Goal: Task Accomplishment & Management: Manage account settings

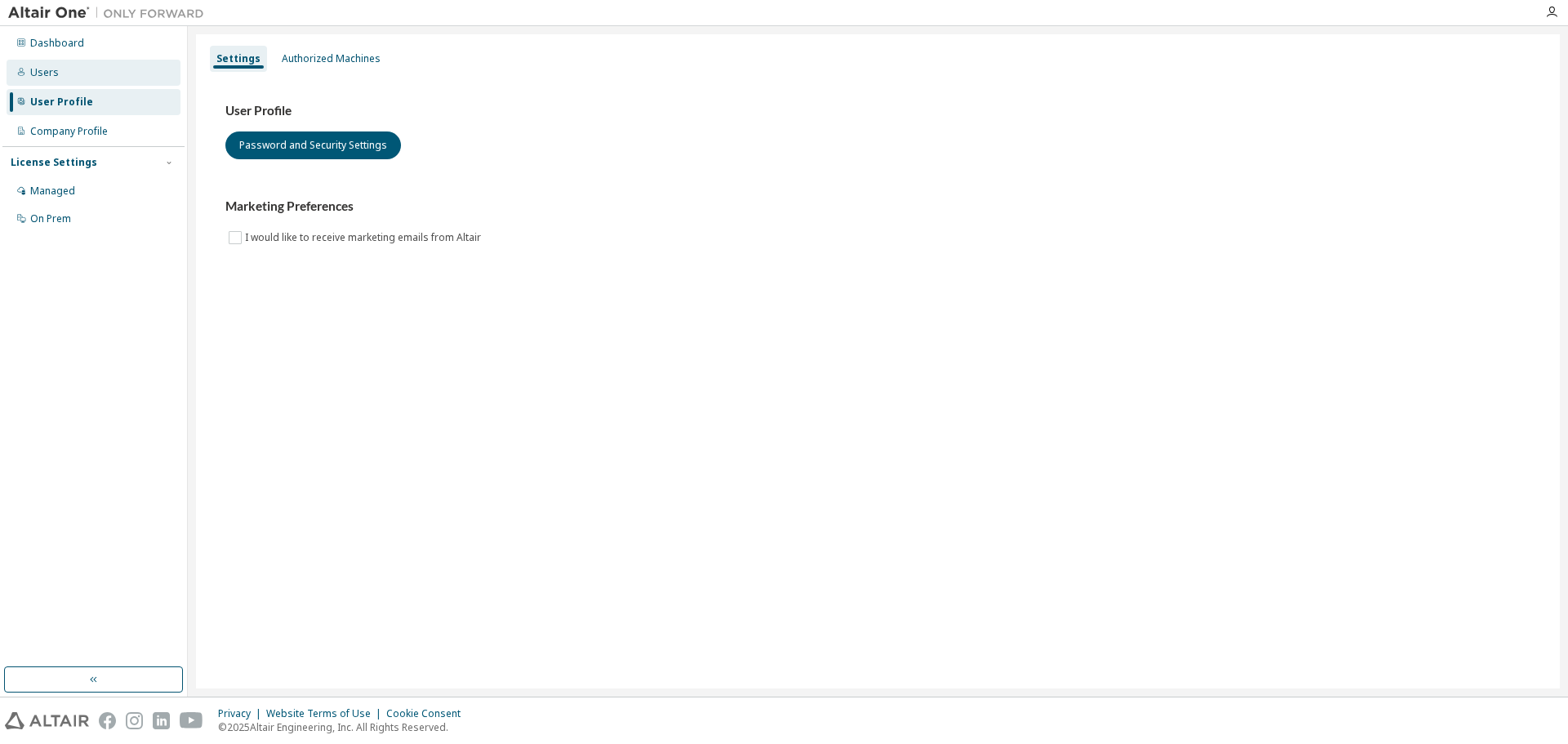
click at [46, 66] on div "Users" at bounding box center [44, 72] width 28 height 13
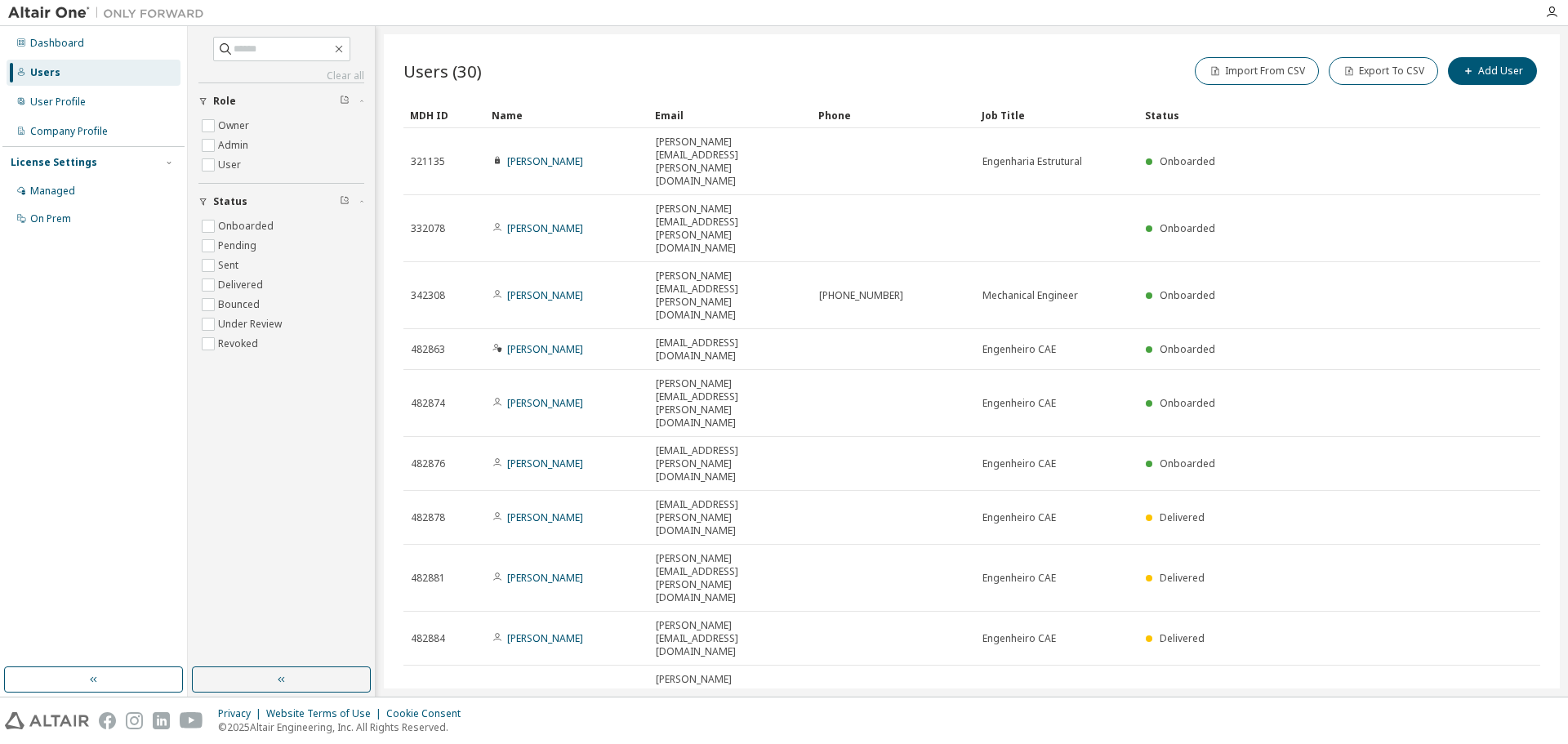
click at [1322, 743] on icon "button" at bounding box center [1323, 754] width 5 height 3
click at [1339, 542] on div "50" at bounding box center [1367, 534] width 131 height 20
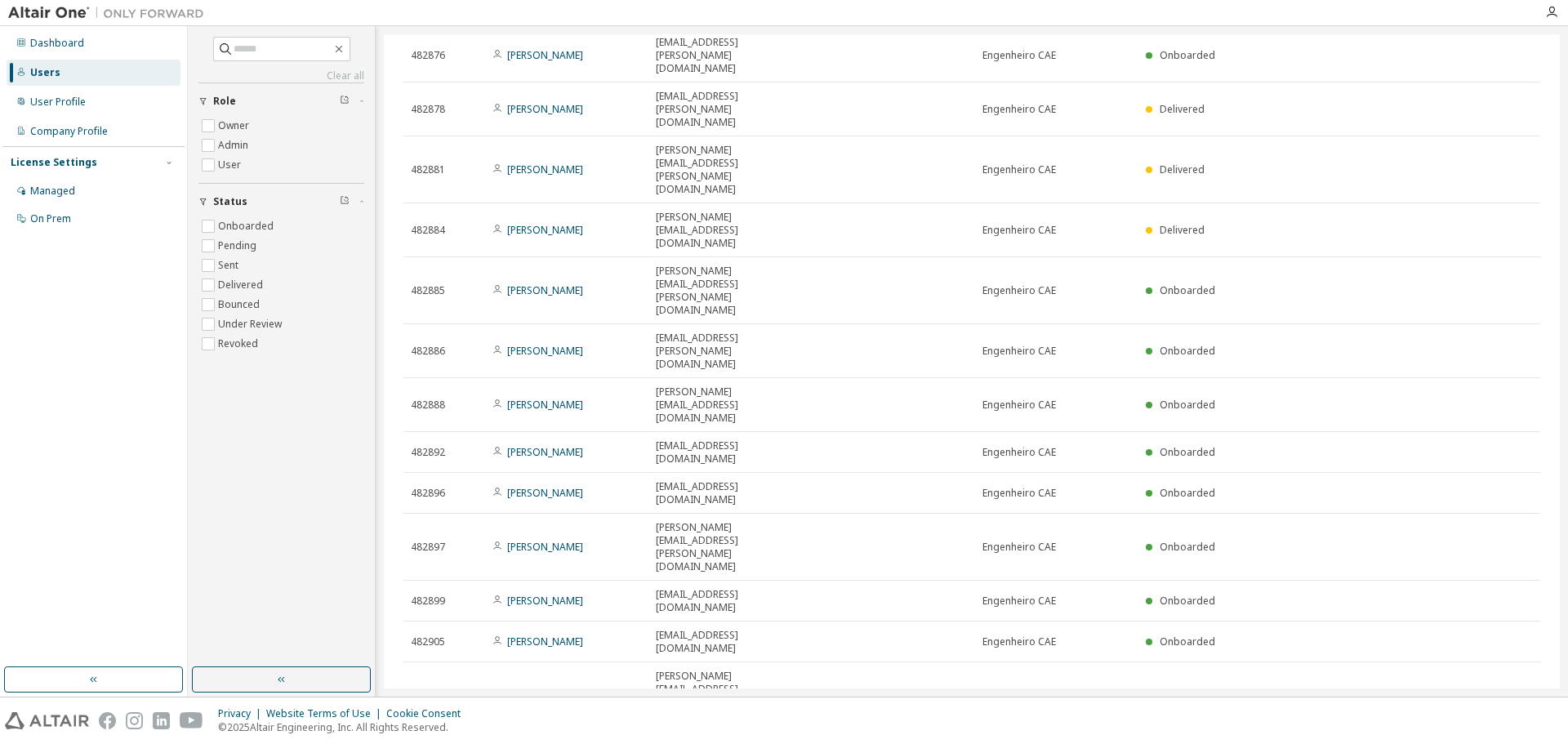
scroll to position [453, 0]
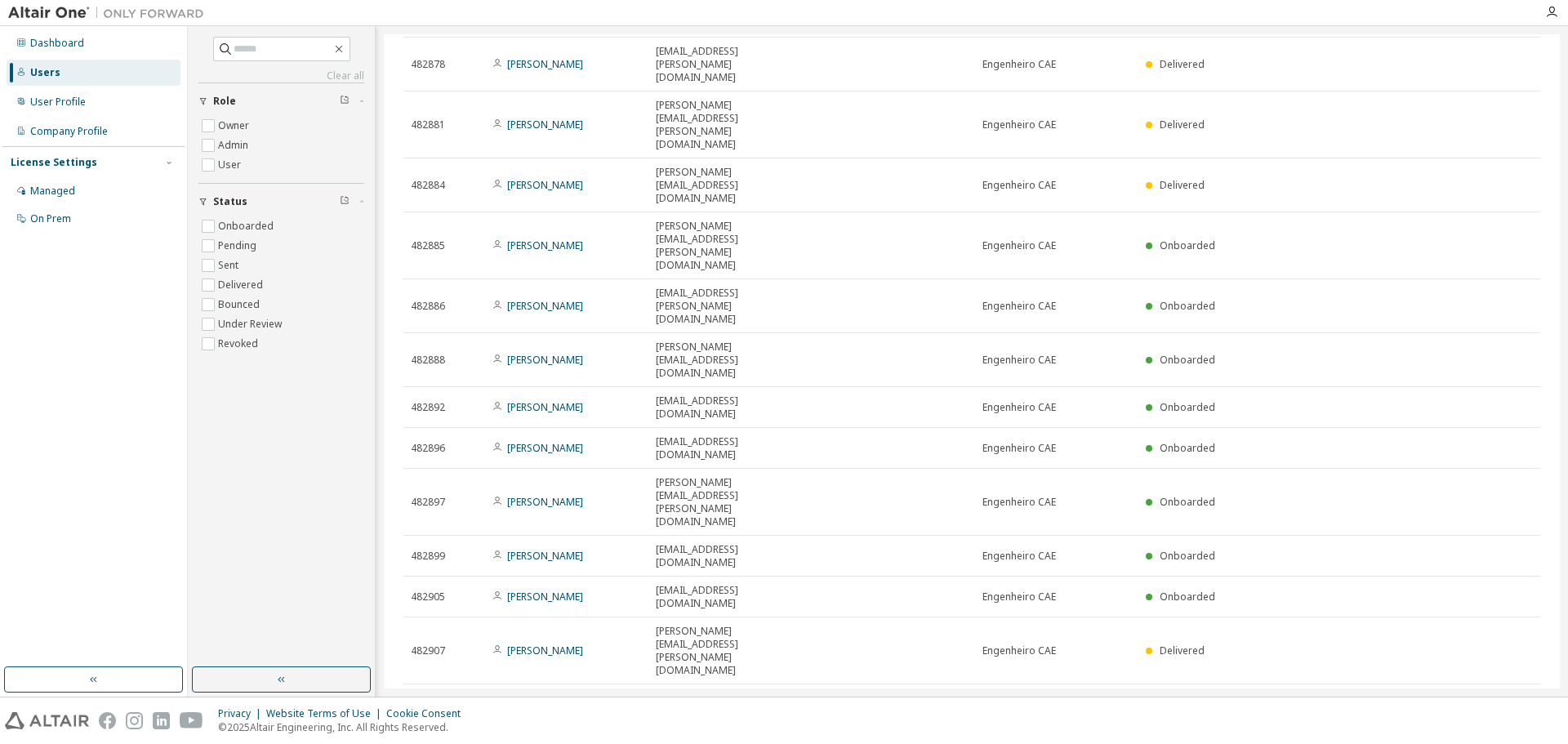
drag, startPoint x: 604, startPoint y: 540, endPoint x: 1236, endPoint y: 549, distance: 632.1
click at [804, 671] on div "Users (30) Import From CSV Export To CSV Add User Clear Load Save Save As Field…" at bounding box center [972, 361] width 1176 height 654
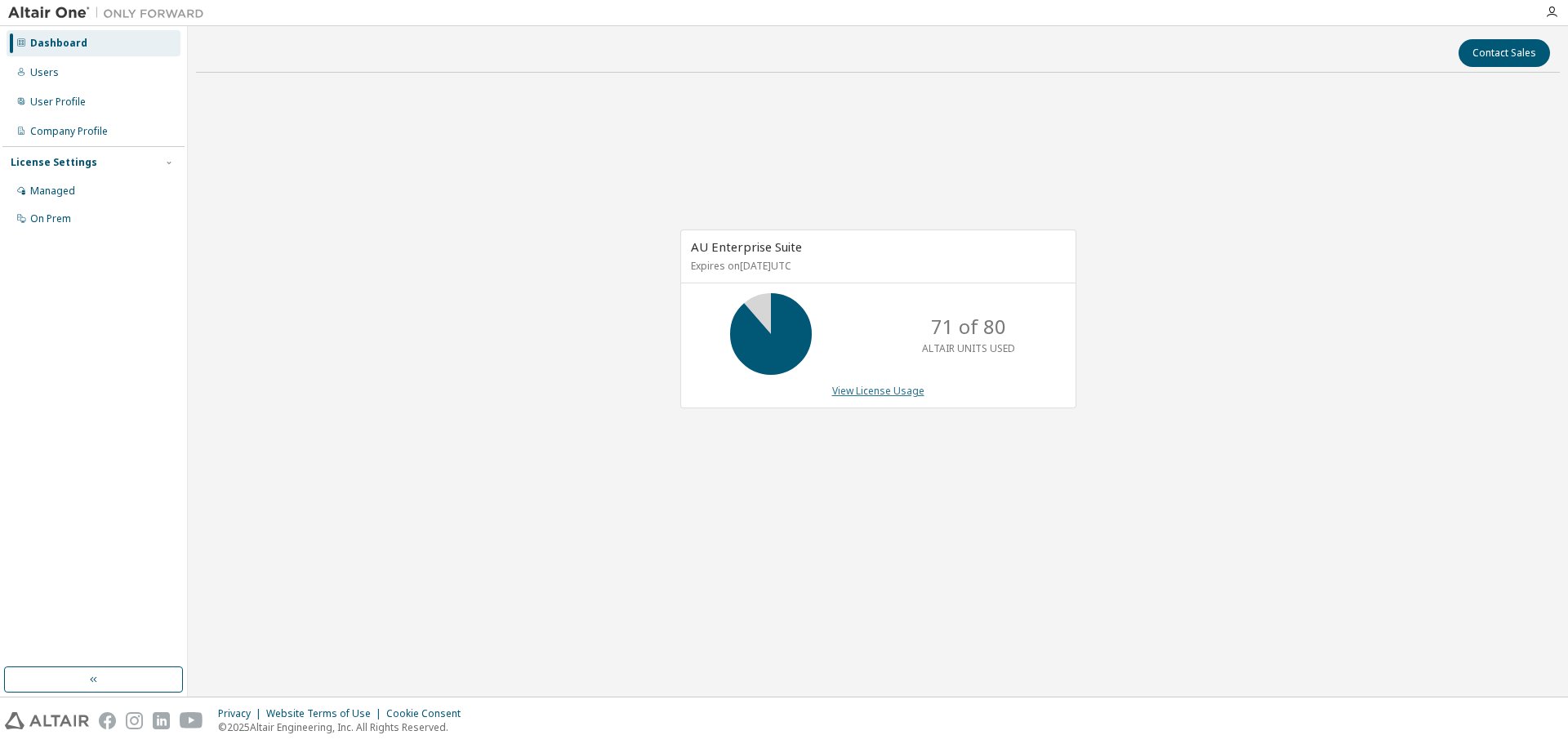
click at [894, 397] on link "View License Usage" at bounding box center [877, 391] width 92 height 14
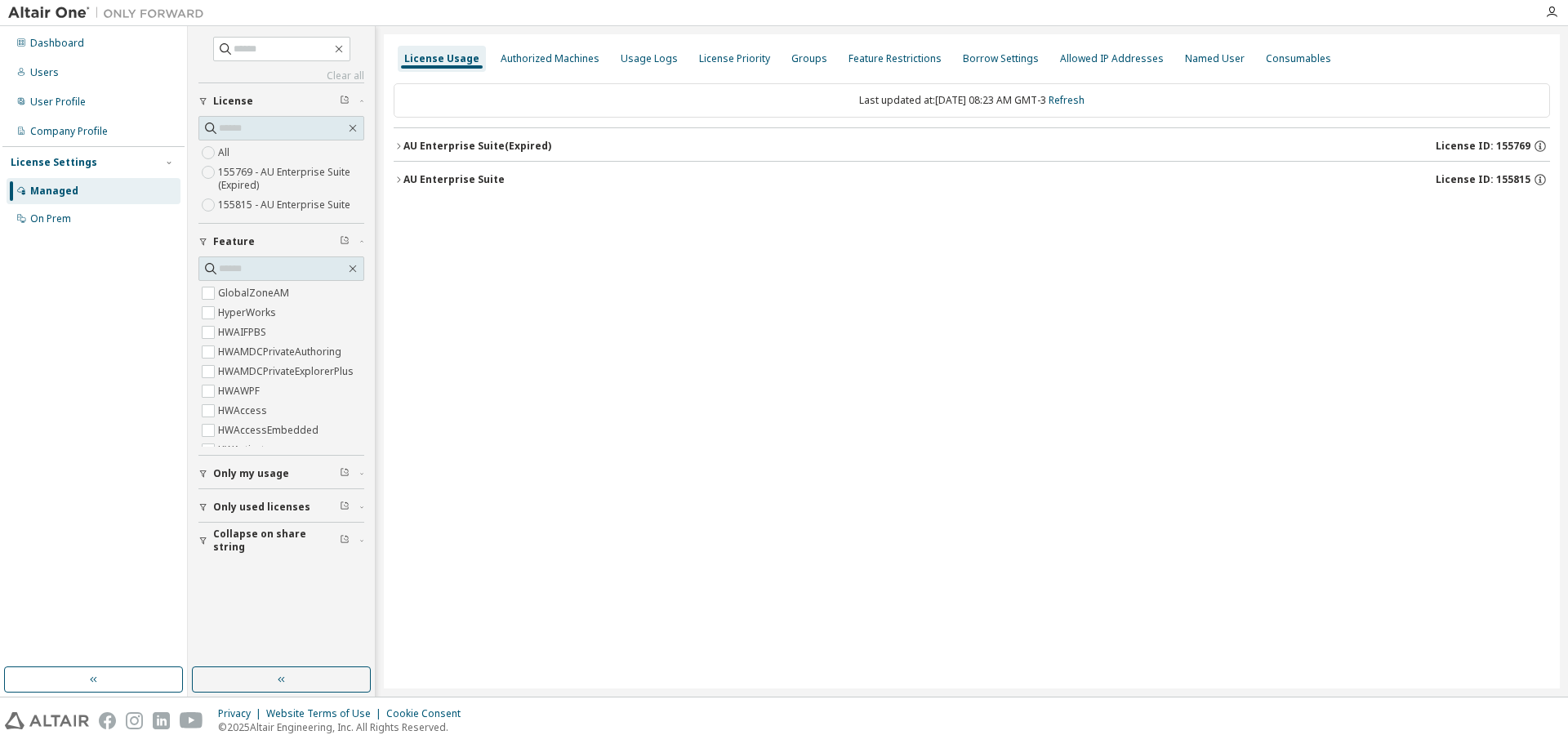
click at [394, 180] on icon "button" at bounding box center [398, 179] width 9 height 9
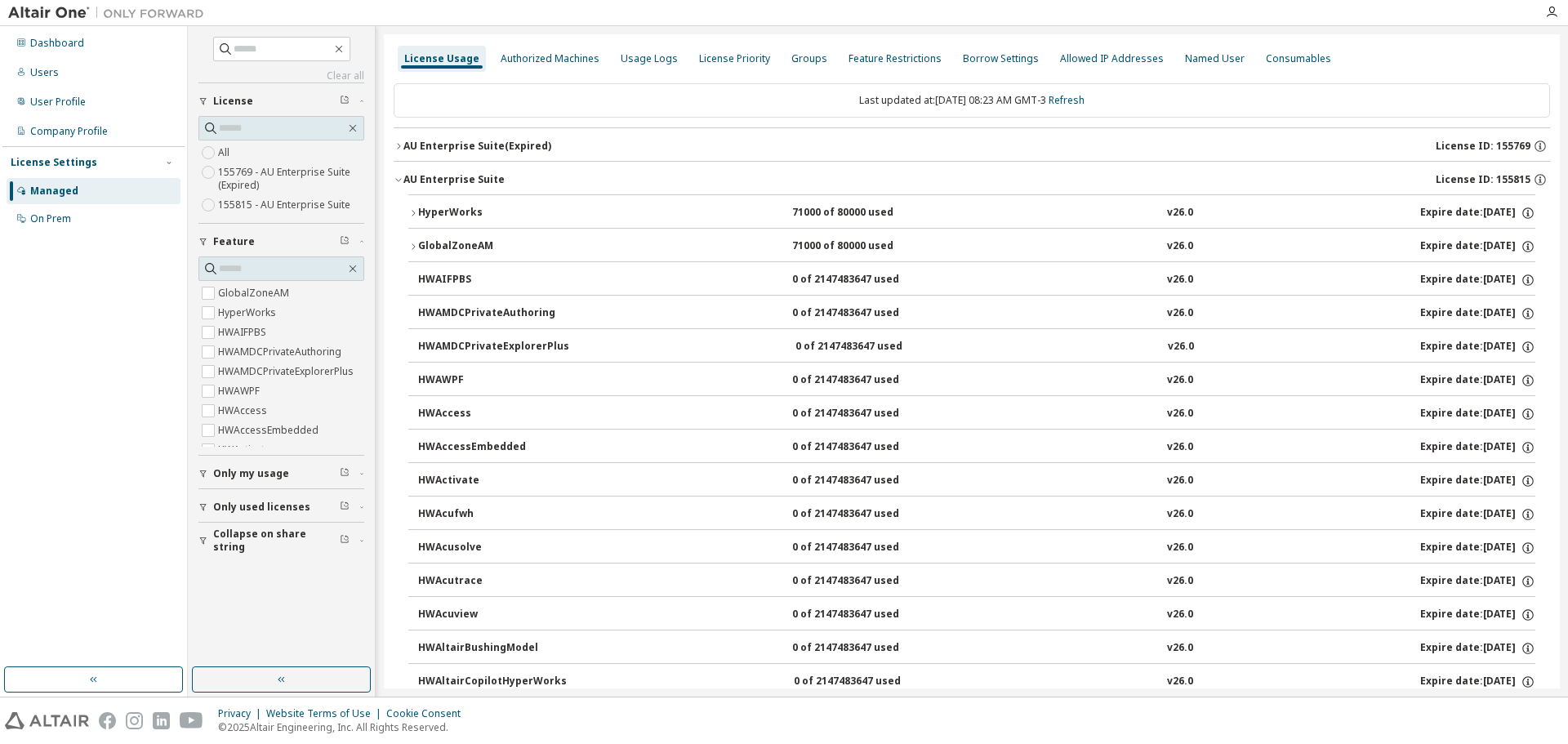
click at [410, 208] on icon "button" at bounding box center [412, 212] width 9 height 9
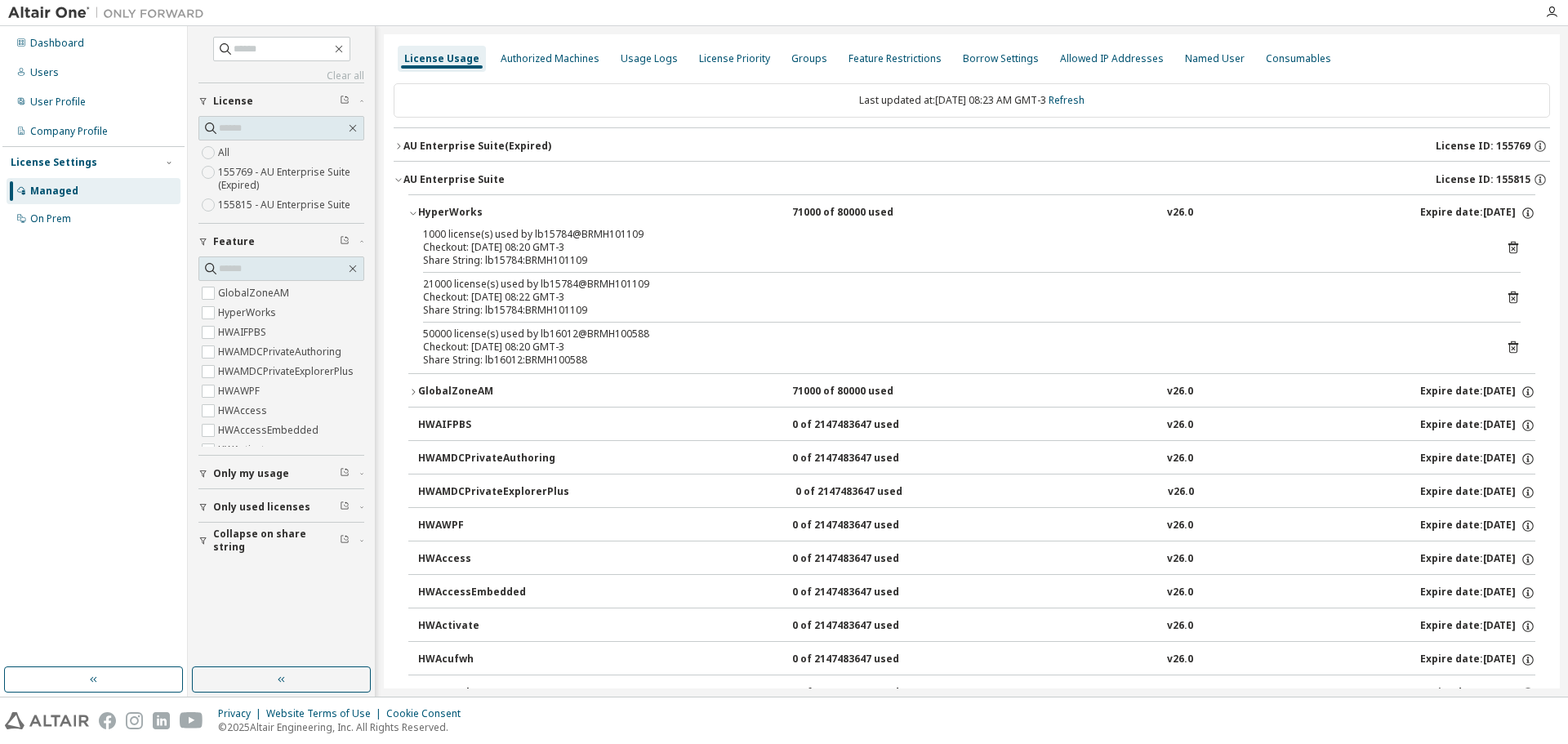
click at [419, 212] on div "HyperWorks" at bounding box center [491, 212] width 147 height 15
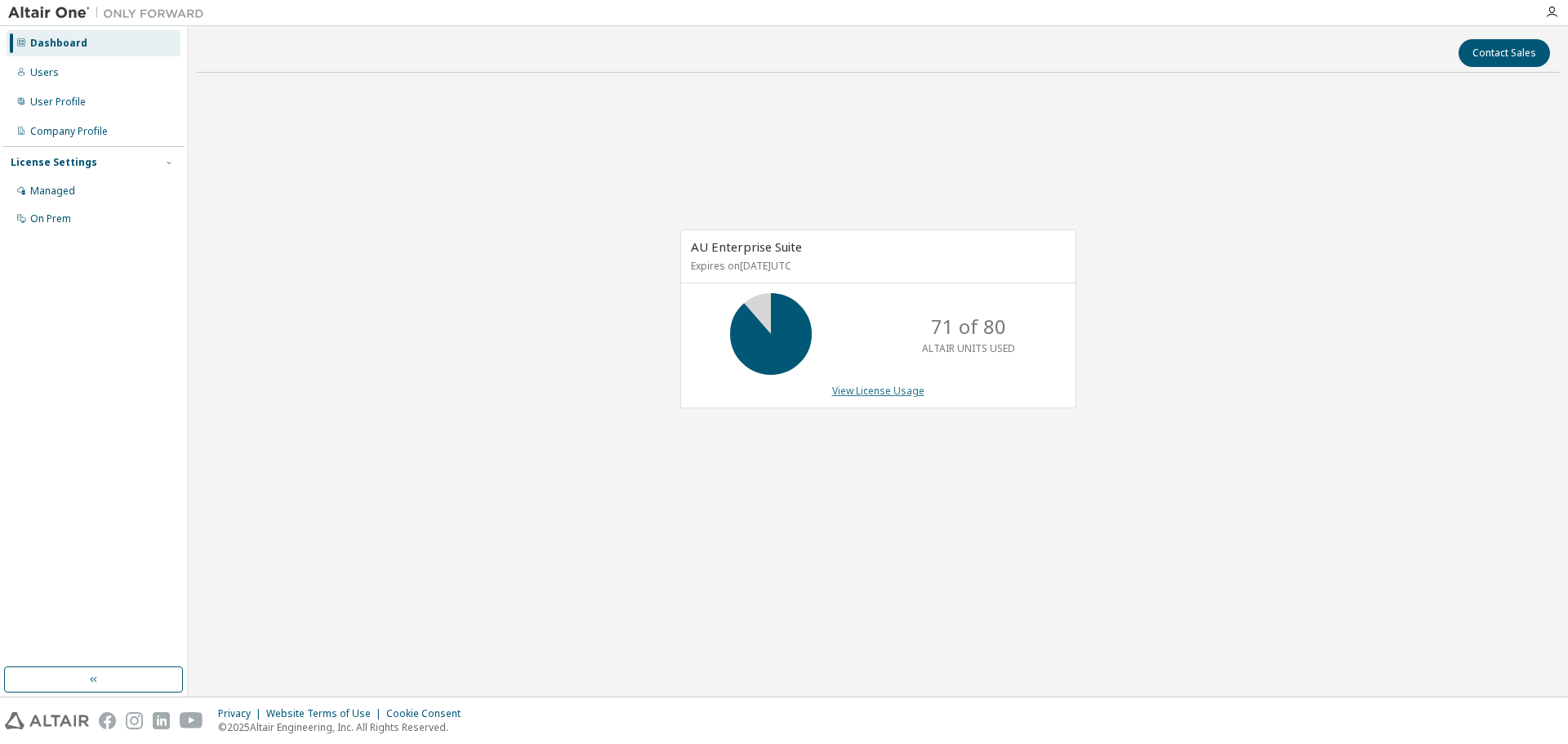
click at [877, 389] on link "View License Usage" at bounding box center [877, 391] width 92 height 14
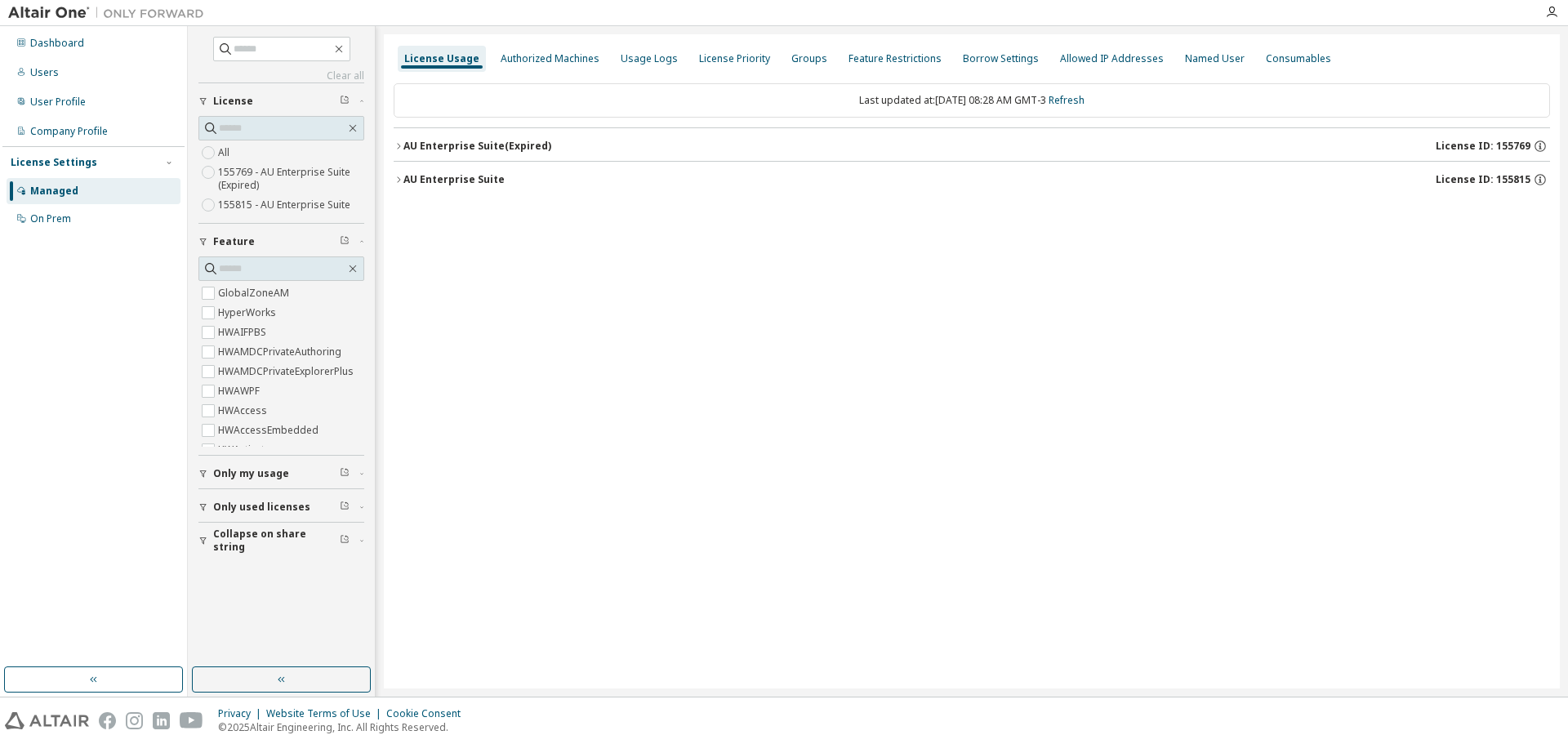
click at [400, 182] on icon "button" at bounding box center [398, 179] width 9 height 9
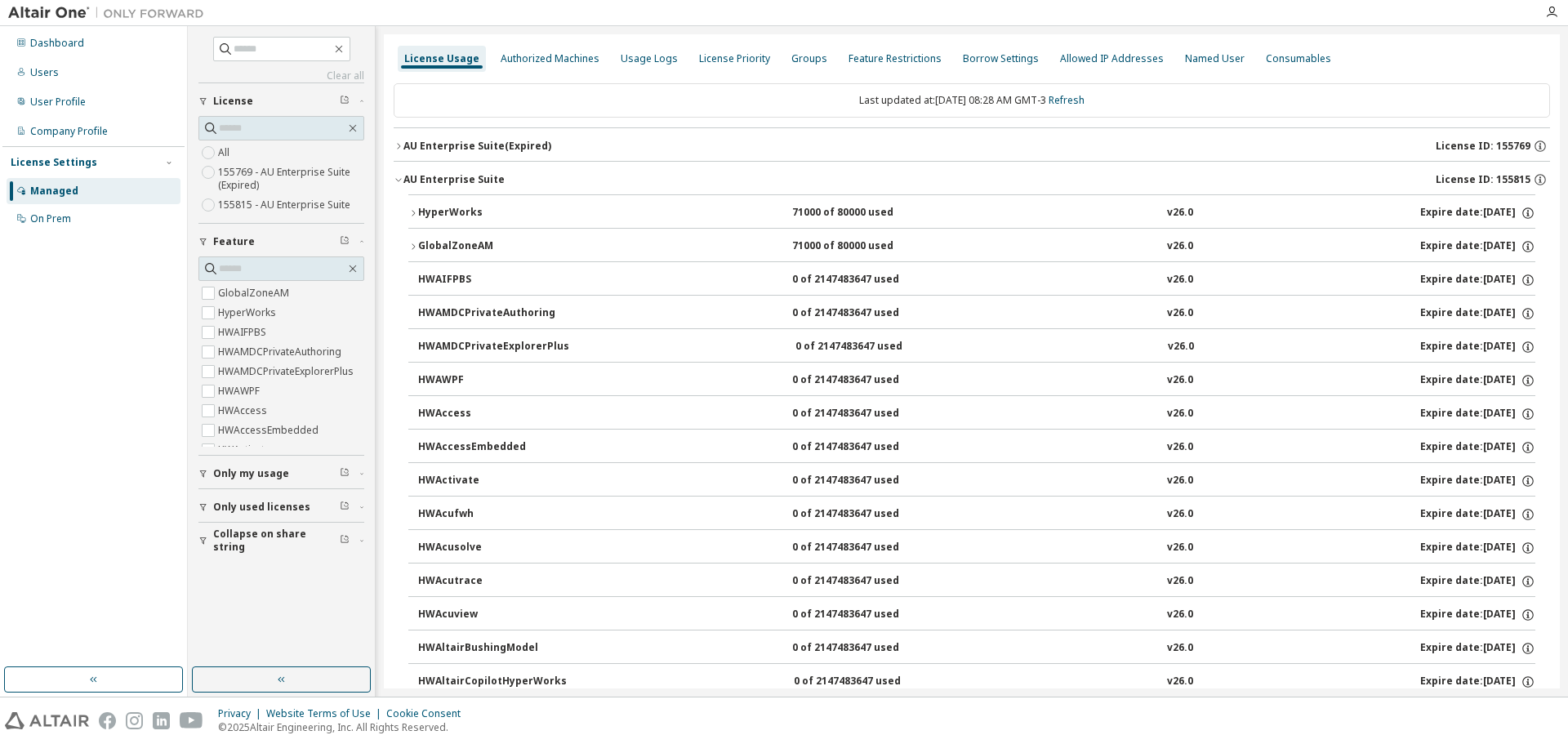
click at [412, 241] on icon "button" at bounding box center [412, 246] width 9 height 9
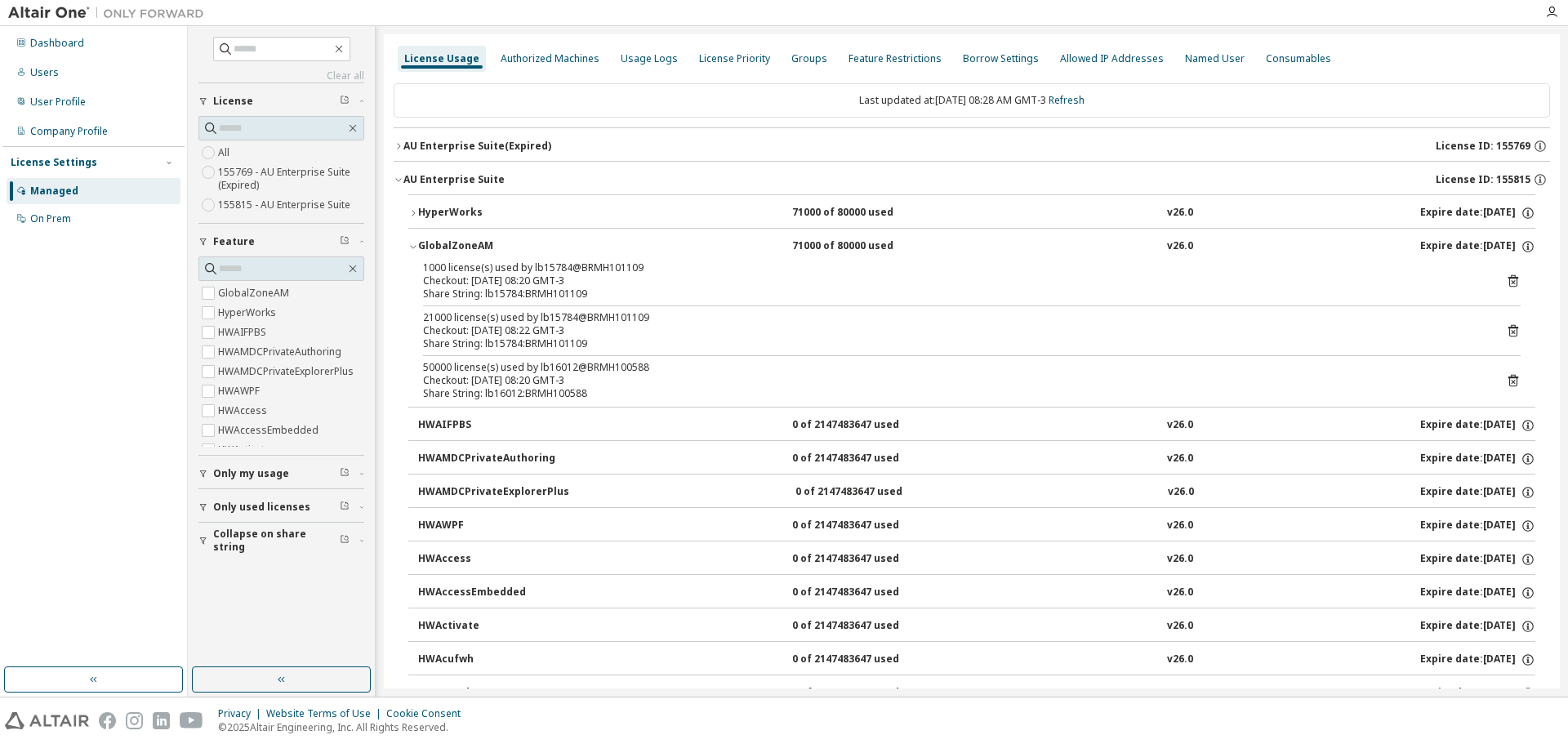
click at [474, 366] on div "50000 license(s) used by lb16012@BRMH100588" at bounding box center [952, 367] width 1059 height 13
drag, startPoint x: 419, startPoint y: 368, endPoint x: 515, endPoint y: 363, distance: 96.1
click at [515, 363] on div "1000 license(s) used by lb15784@BRMH101109 Checkout: 2025-09-30 08:20 GMT-3 Sha…" at bounding box center [971, 333] width 1126 height 145
drag, startPoint x: 418, startPoint y: 317, endPoint x: 540, endPoint y: 316, distance: 122.0
click at [540, 316] on div "1000 license(s) used by lb15784@BRMH101109 Checkout: 2025-09-30 08:20 GMT-3 Sha…" at bounding box center [971, 333] width 1126 height 145
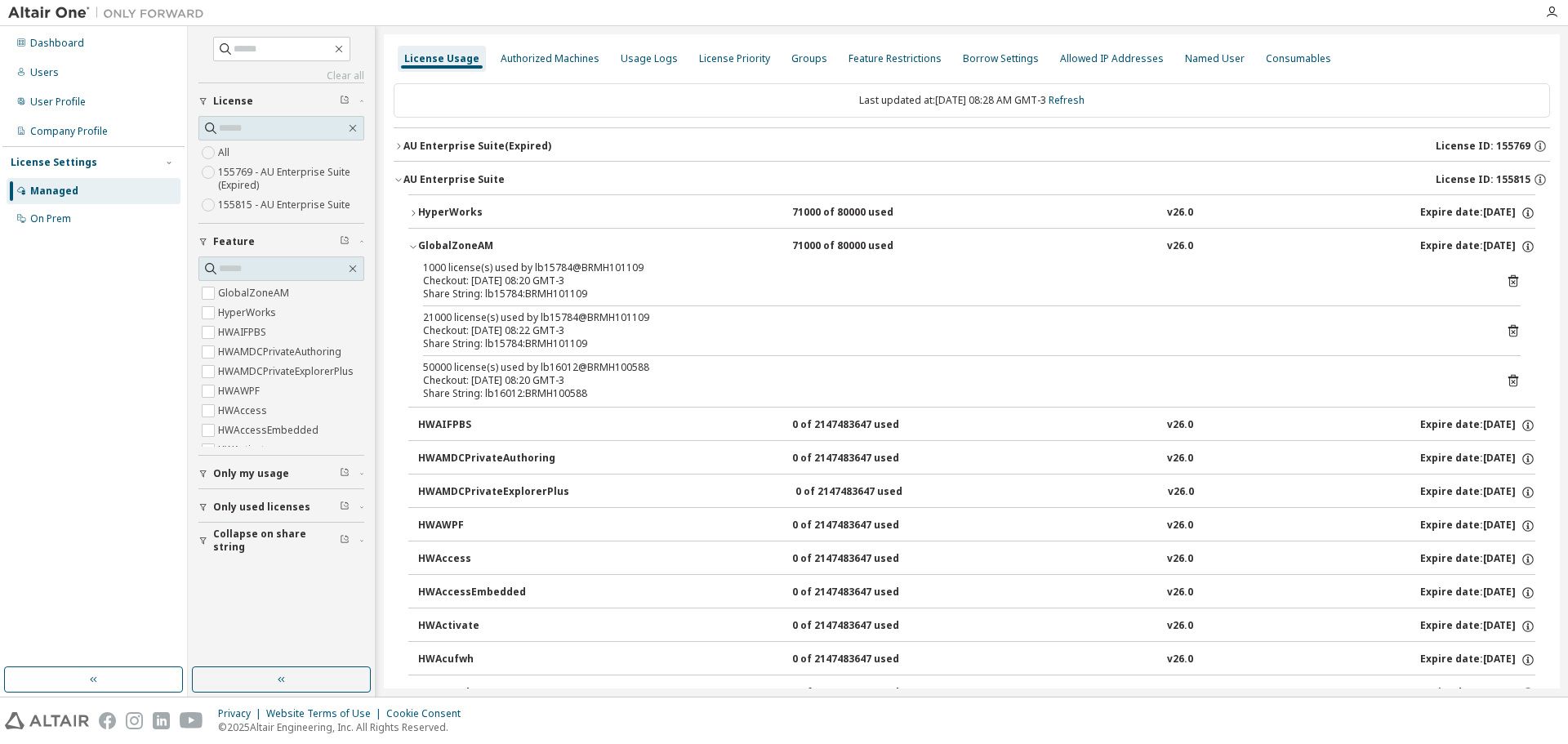
click at [518, 330] on div "Checkout: 2025-09-30 08:22 GMT-3" at bounding box center [952, 330] width 1059 height 13
drag, startPoint x: 491, startPoint y: 345, endPoint x: 525, endPoint y: 343, distance: 34.1
click at [525, 343] on div "Share String: lb15784:BRMH101109" at bounding box center [952, 343] width 1059 height 13
drag, startPoint x: 487, startPoint y: 393, endPoint x: 520, endPoint y: 389, distance: 33.2
click at [520, 389] on div "Share String: lb16012:BRMH100588" at bounding box center [952, 393] width 1059 height 13
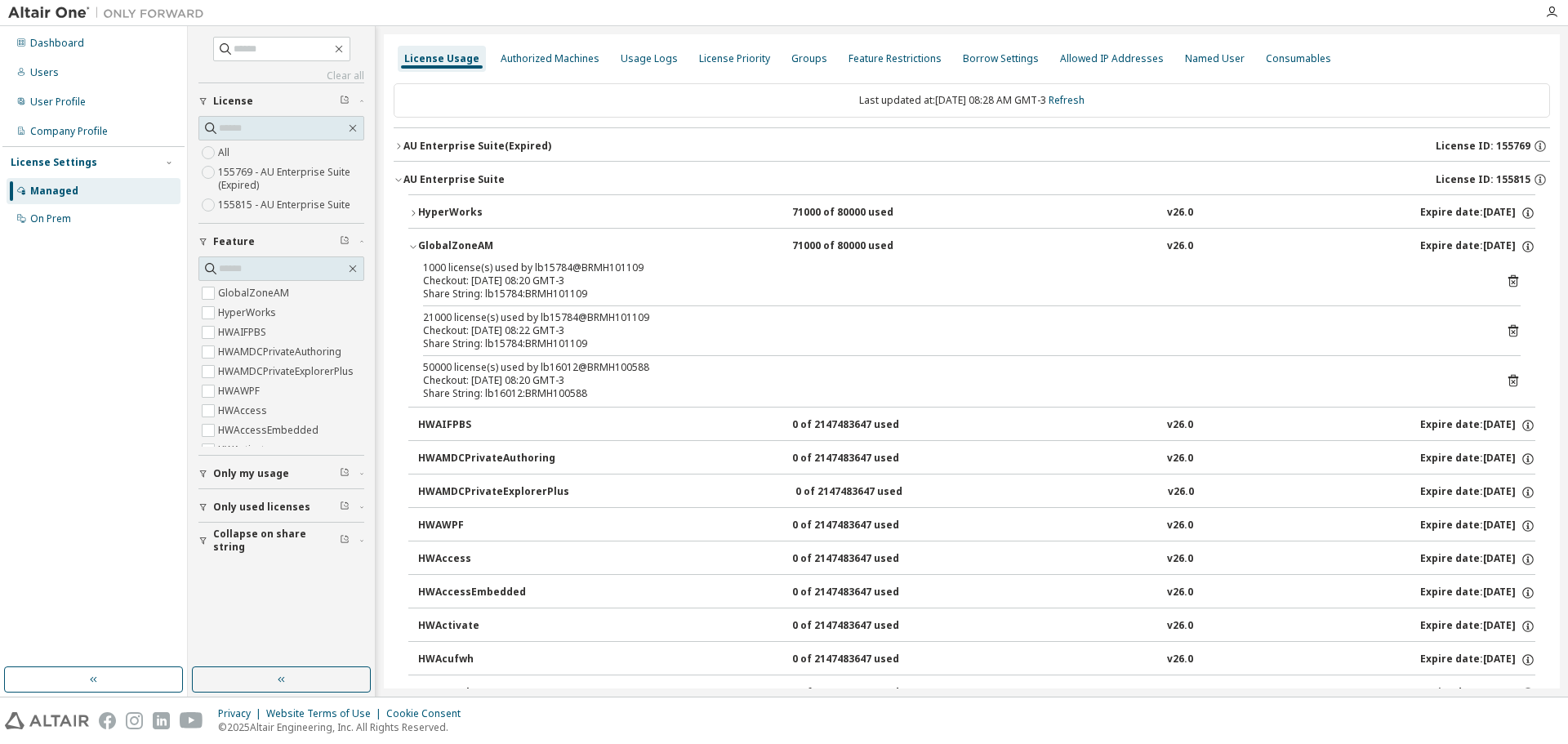
click at [531, 391] on div "Share String: lb16012:BRMH100588" at bounding box center [952, 393] width 1059 height 13
click at [414, 246] on icon "button" at bounding box center [412, 246] width 9 height 9
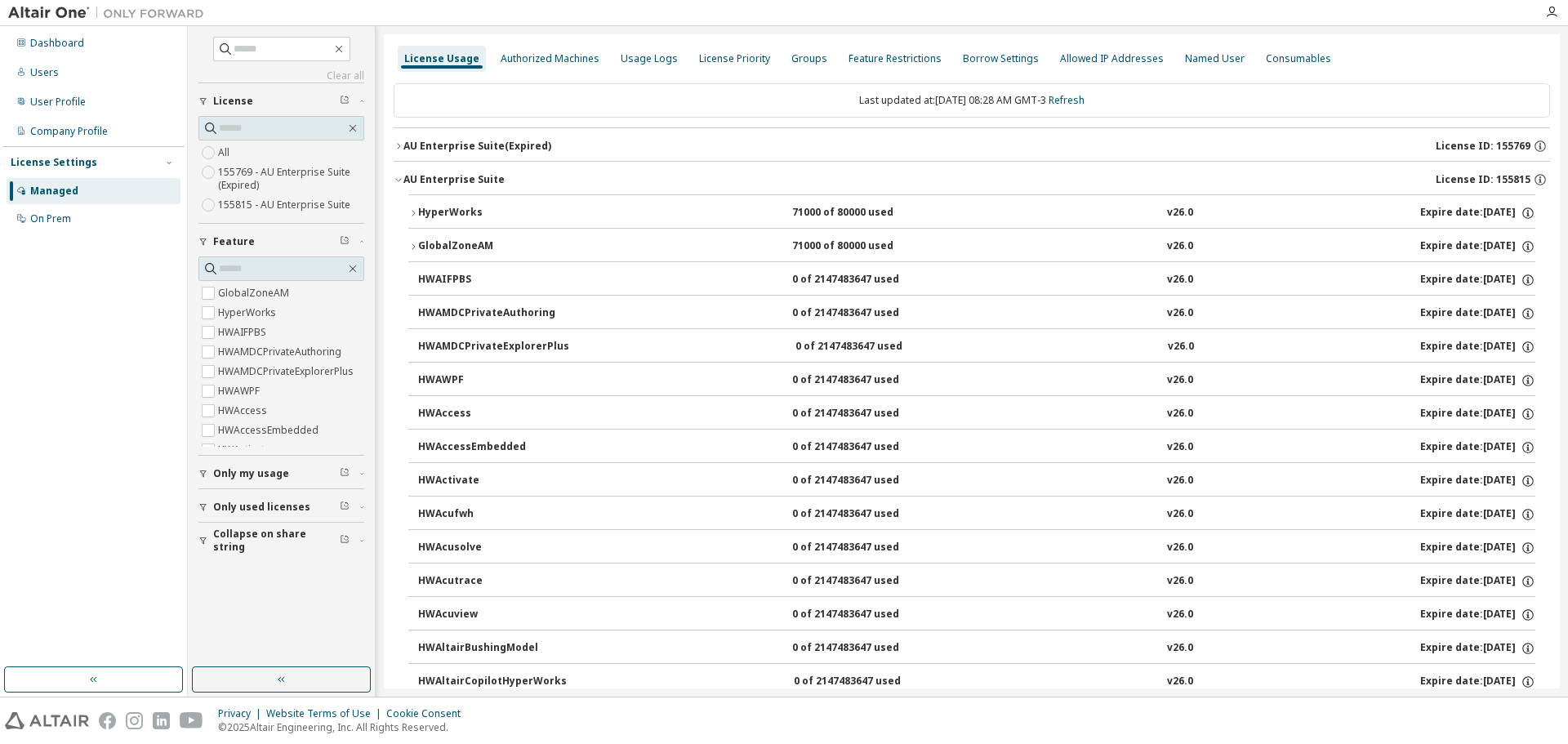
click at [70, 185] on div "Managed" at bounding box center [54, 191] width 48 height 13
click at [75, 47] on div "Dashboard" at bounding box center [57, 43] width 54 height 13
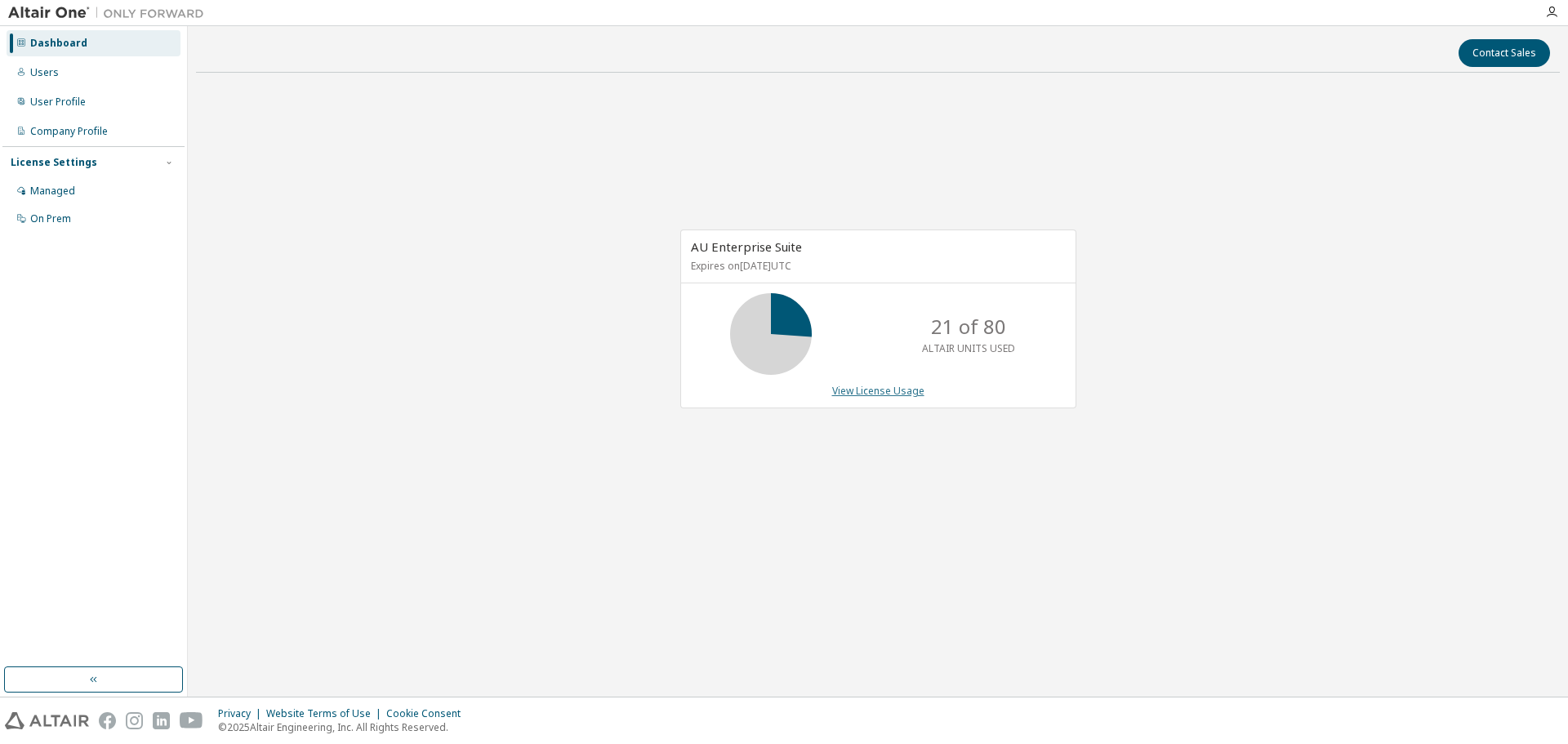
click at [888, 394] on link "View License Usage" at bounding box center [877, 391] width 92 height 14
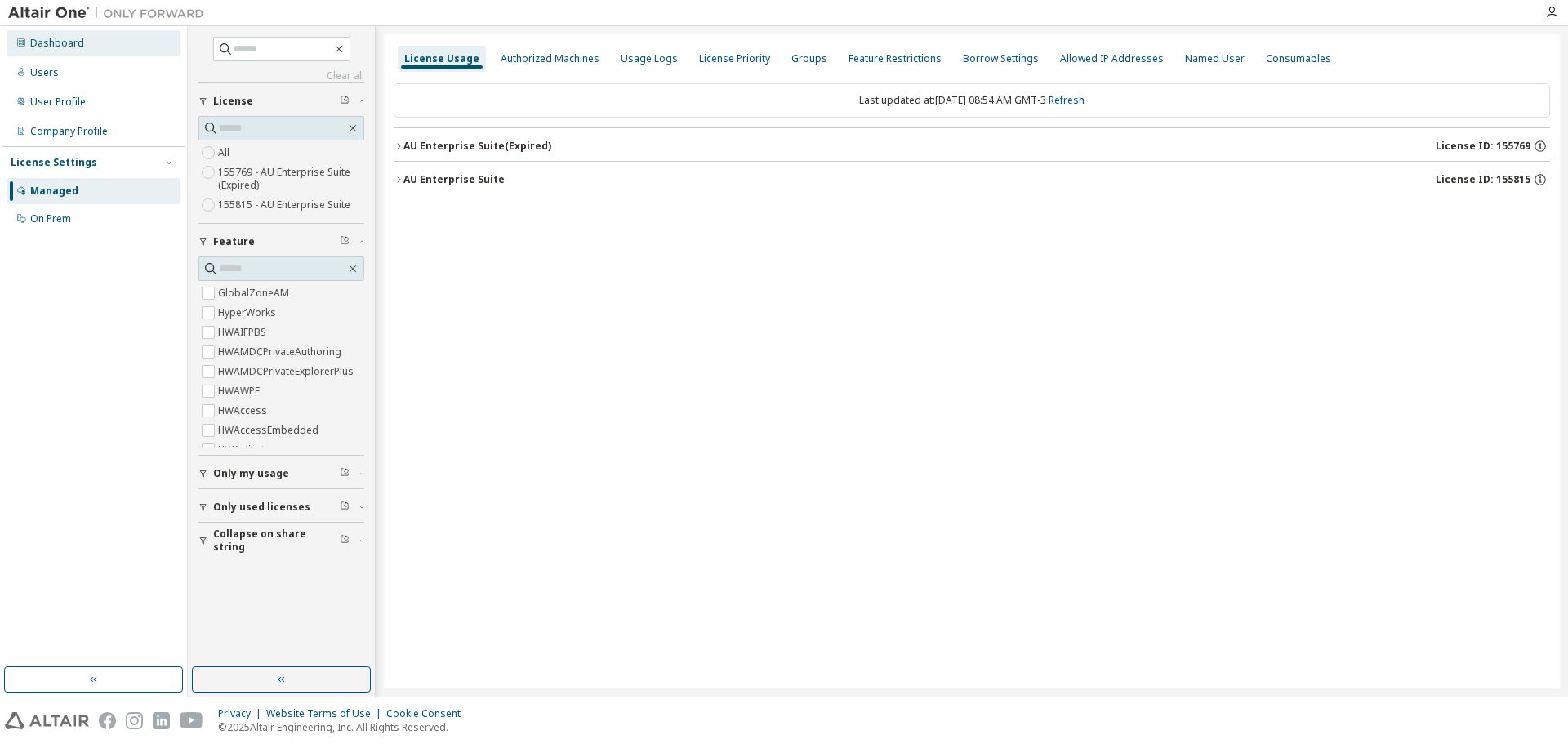
click at [47, 54] on div "Dashboard" at bounding box center [94, 43] width 174 height 26
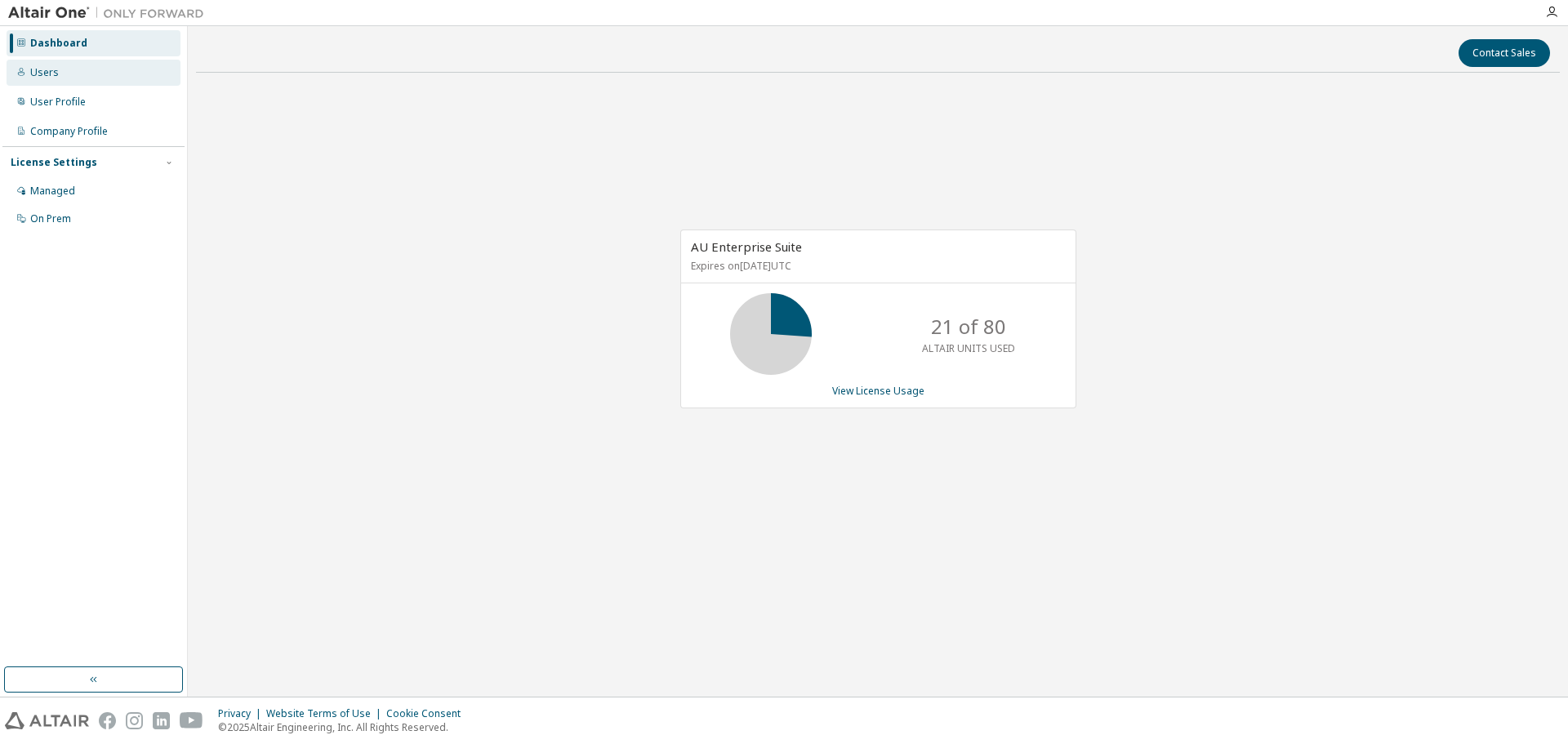
click at [117, 76] on div "Users" at bounding box center [94, 72] width 174 height 26
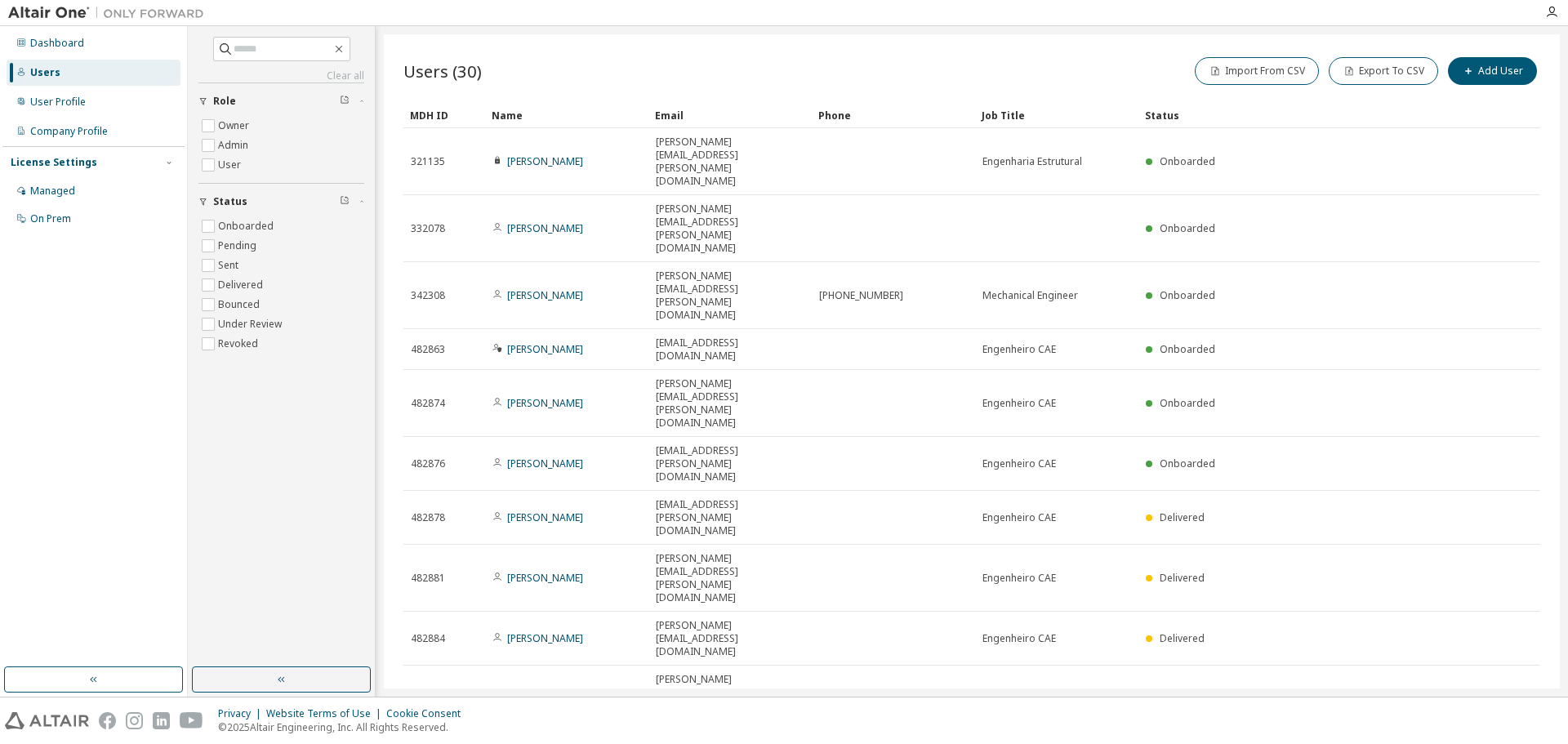
click at [1321, 743] on icon "button" at bounding box center [1323, 754] width 5 height 3
click at [1321, 536] on div "50" at bounding box center [1367, 534] width 131 height 20
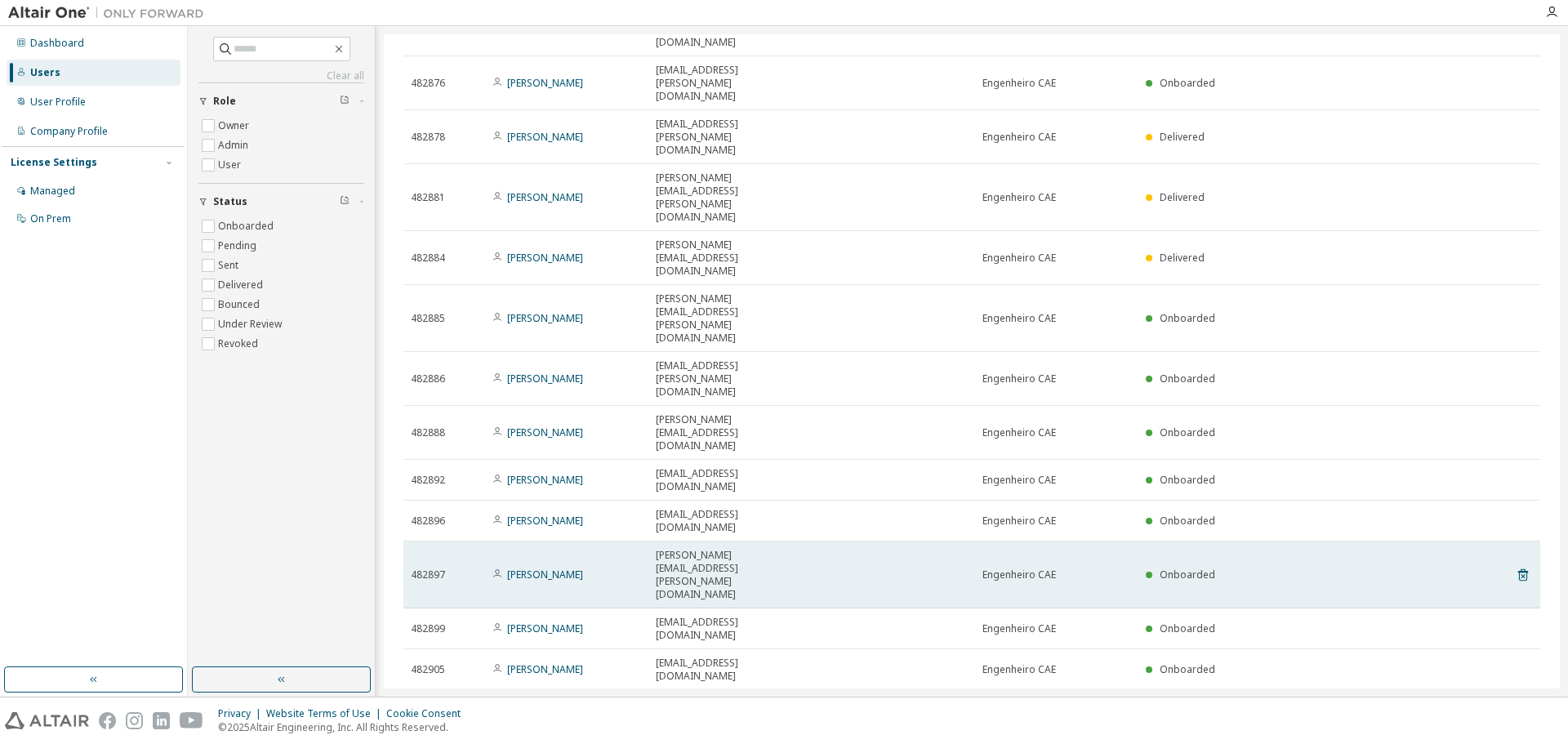
scroll to position [453, 0]
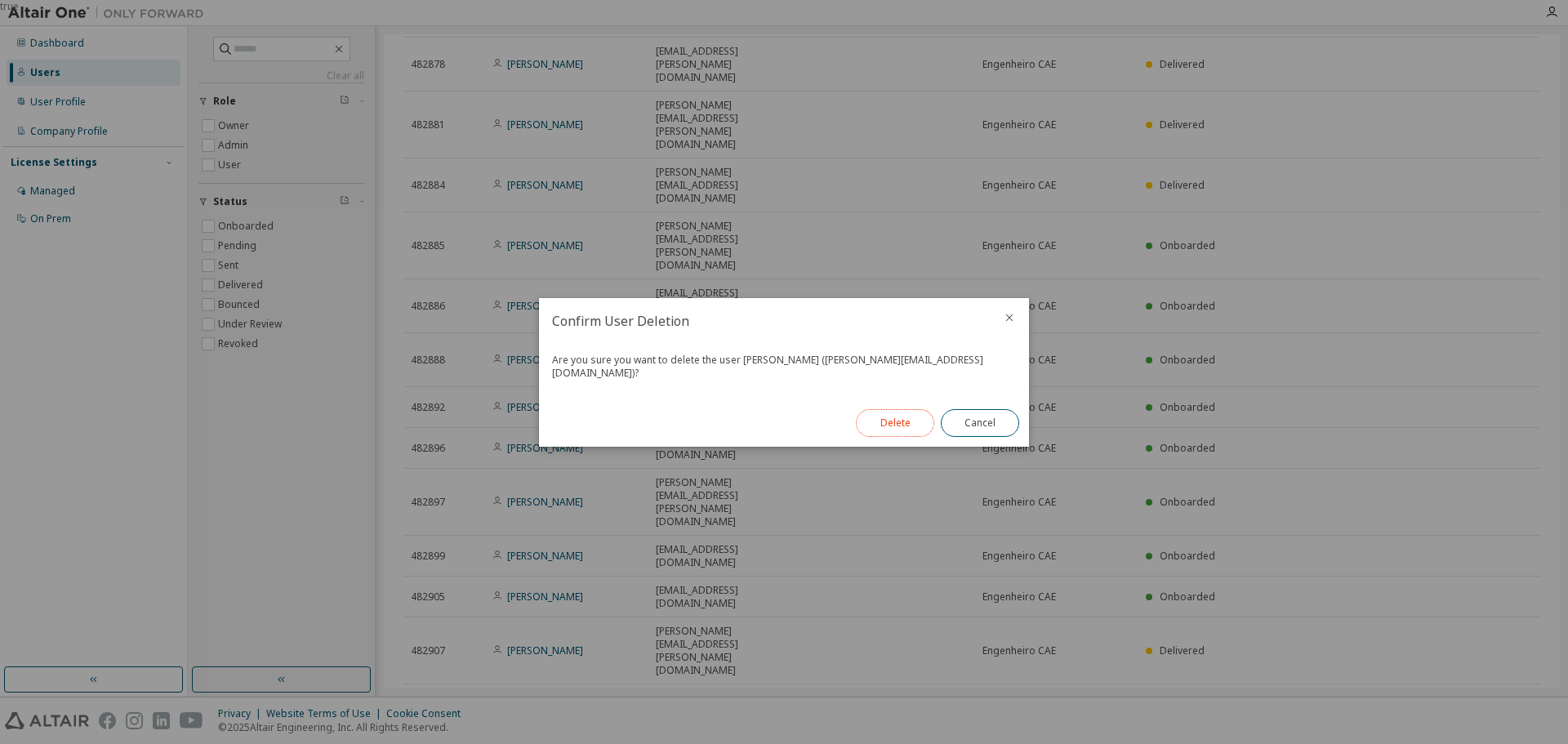
click at [891, 419] on button "Delete" at bounding box center [894, 423] width 78 height 27
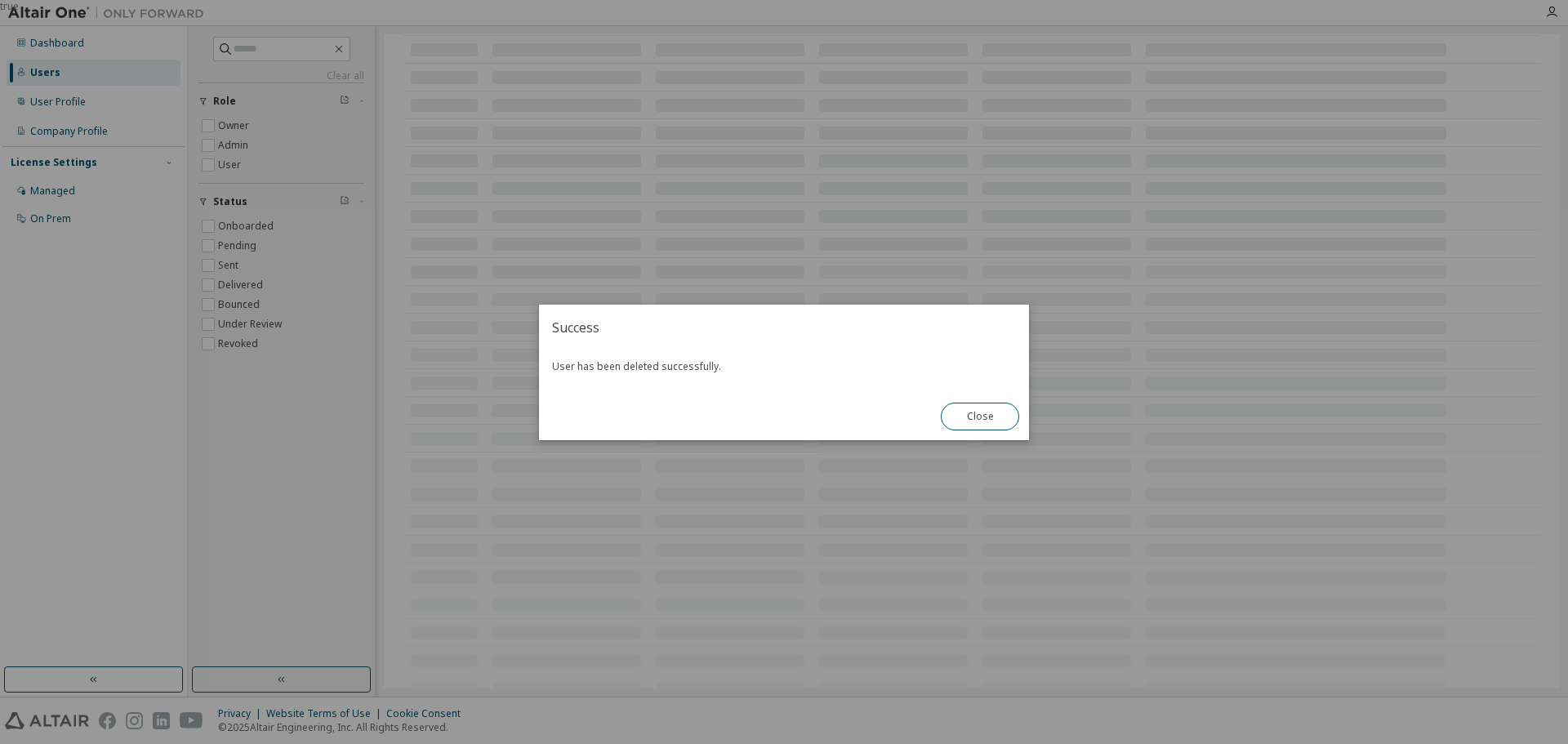
scroll to position [425, 0]
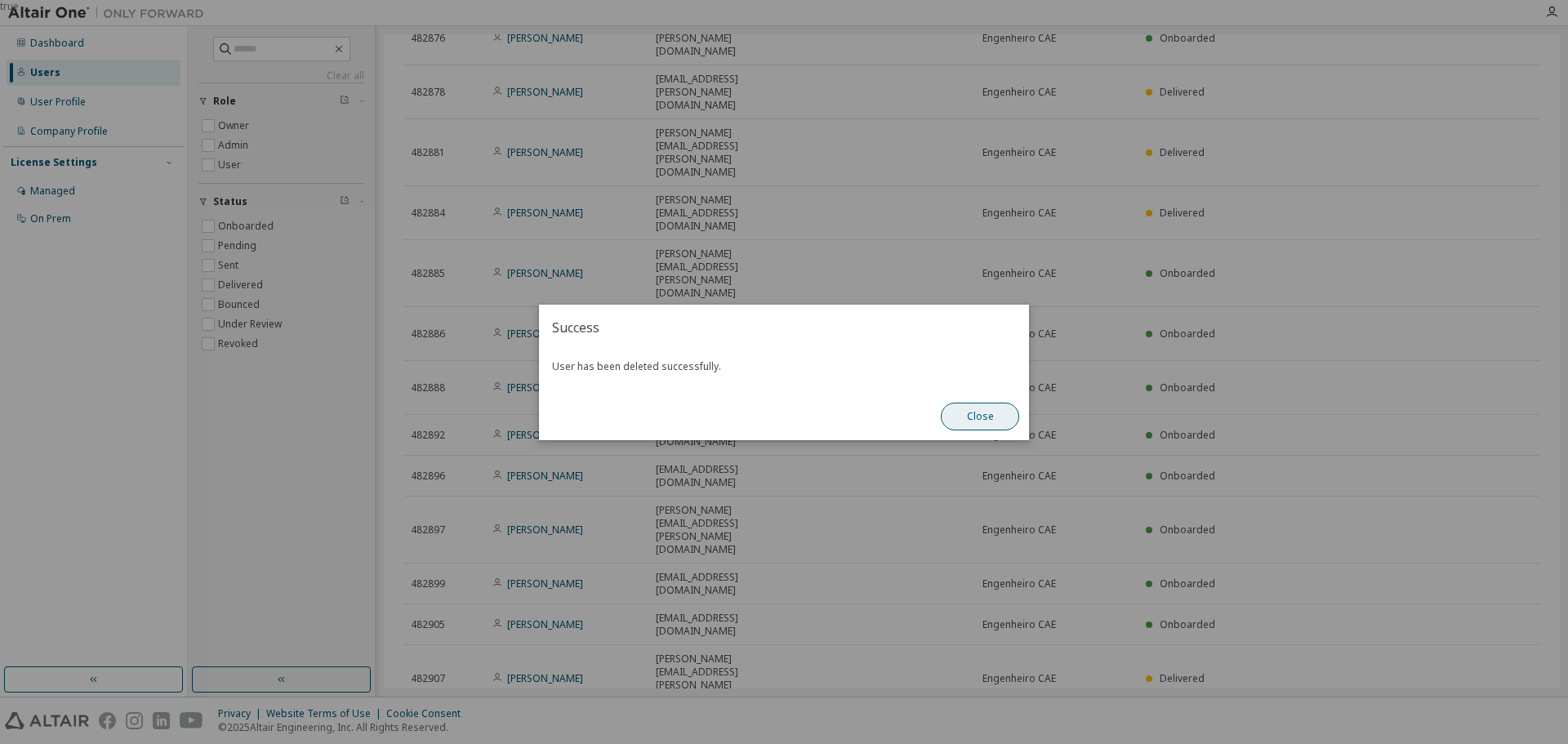
click at [998, 421] on button "Close" at bounding box center [979, 417] width 78 height 27
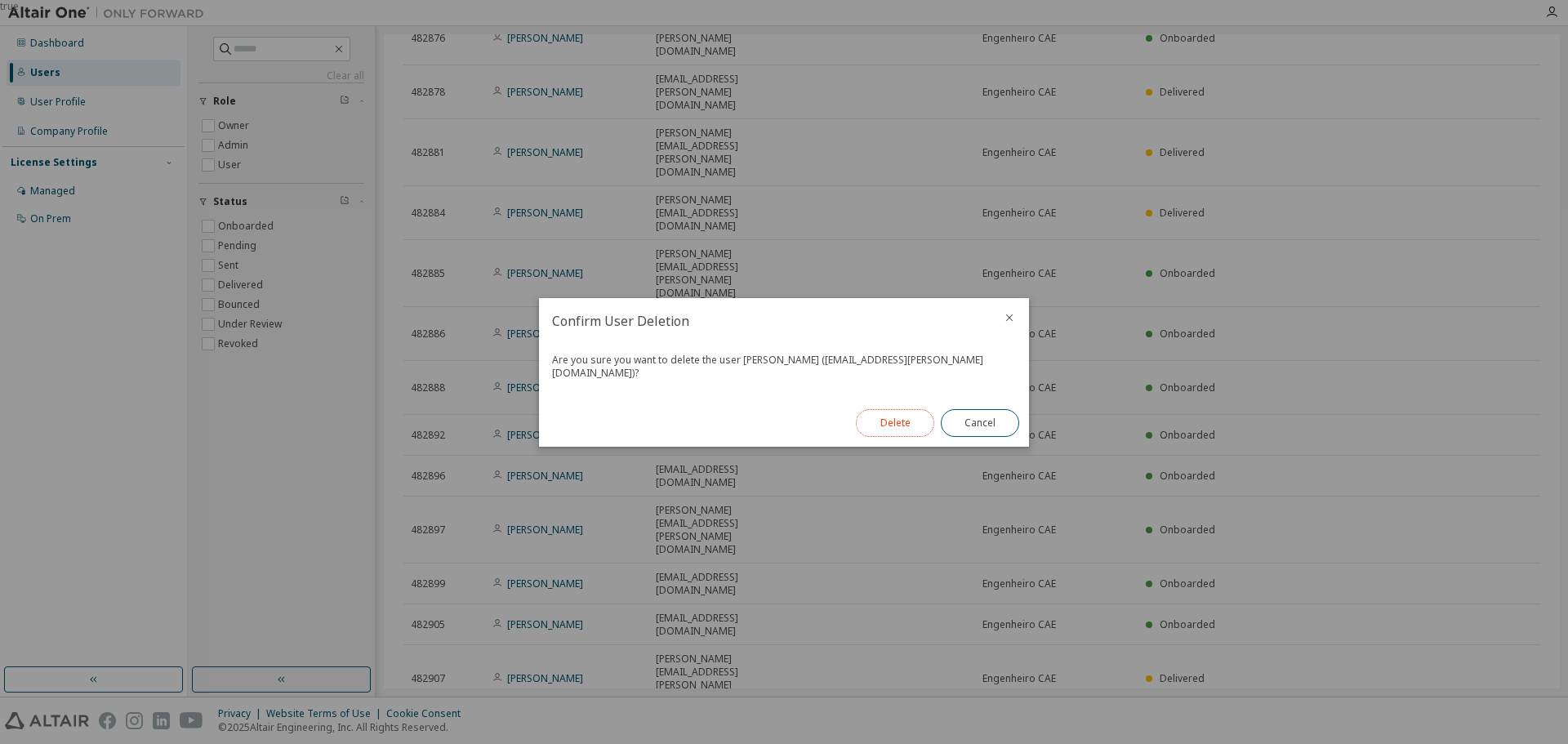
click at [876, 412] on button "Delete" at bounding box center [894, 423] width 78 height 27
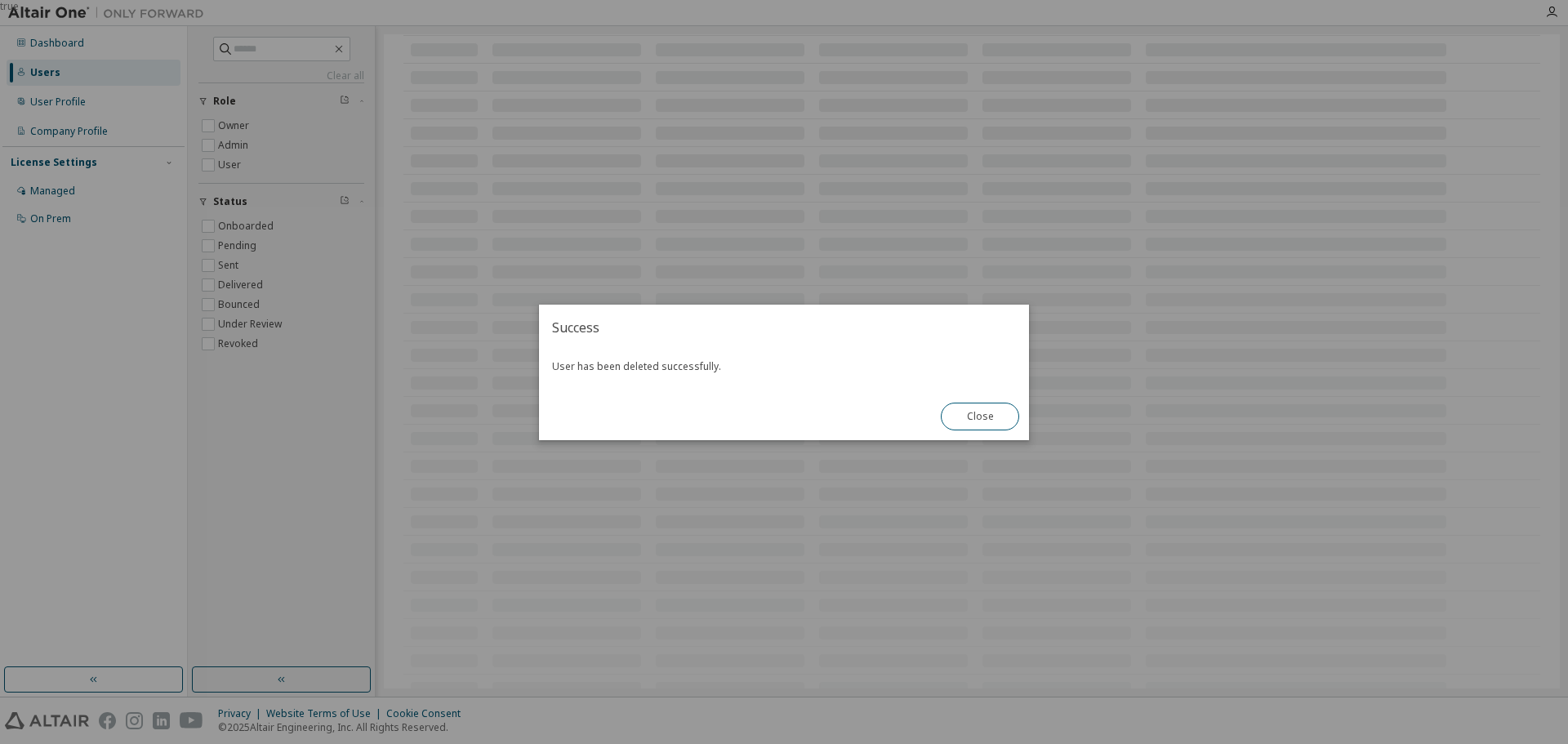
scroll to position [398, 0]
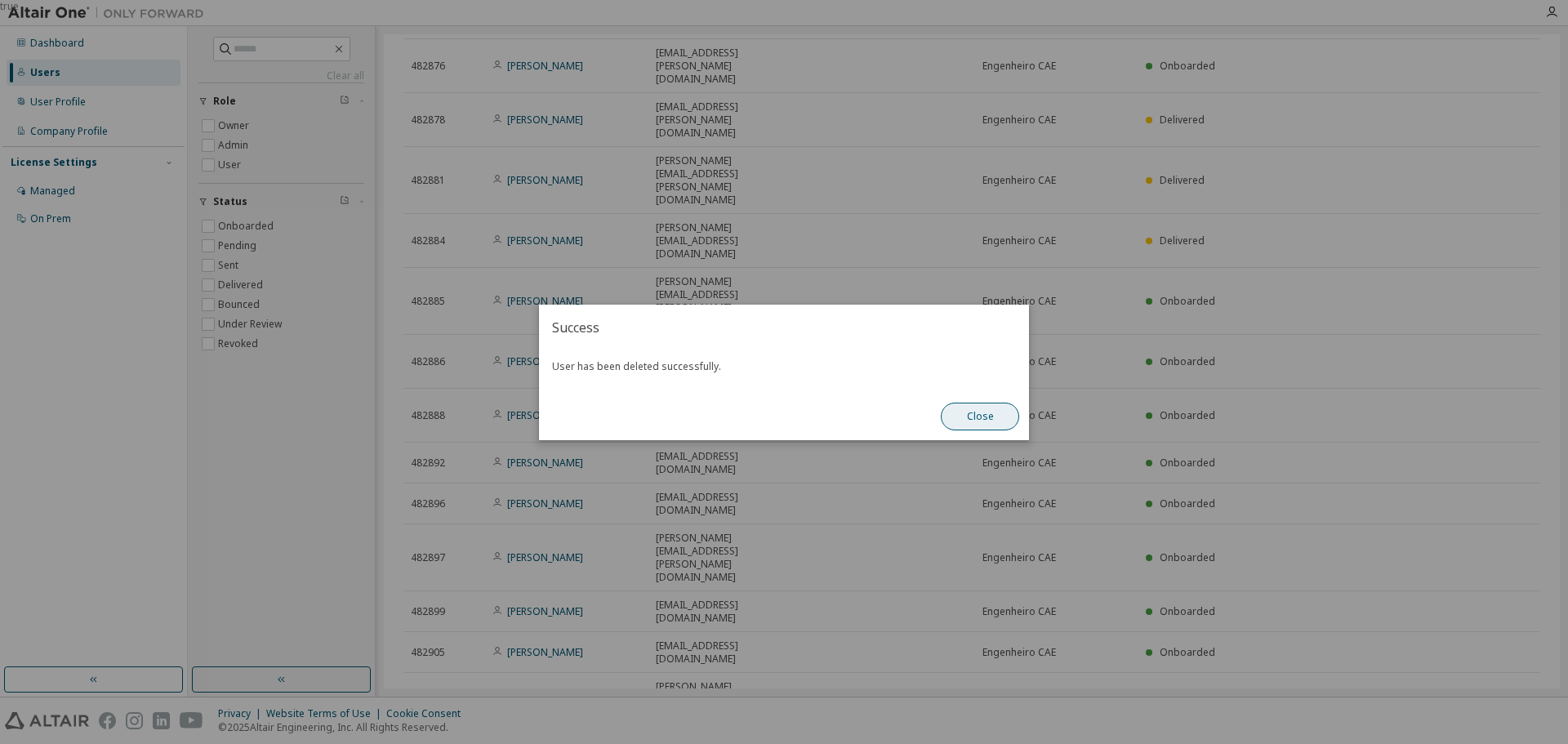
click at [991, 425] on button "Close" at bounding box center [979, 417] width 78 height 27
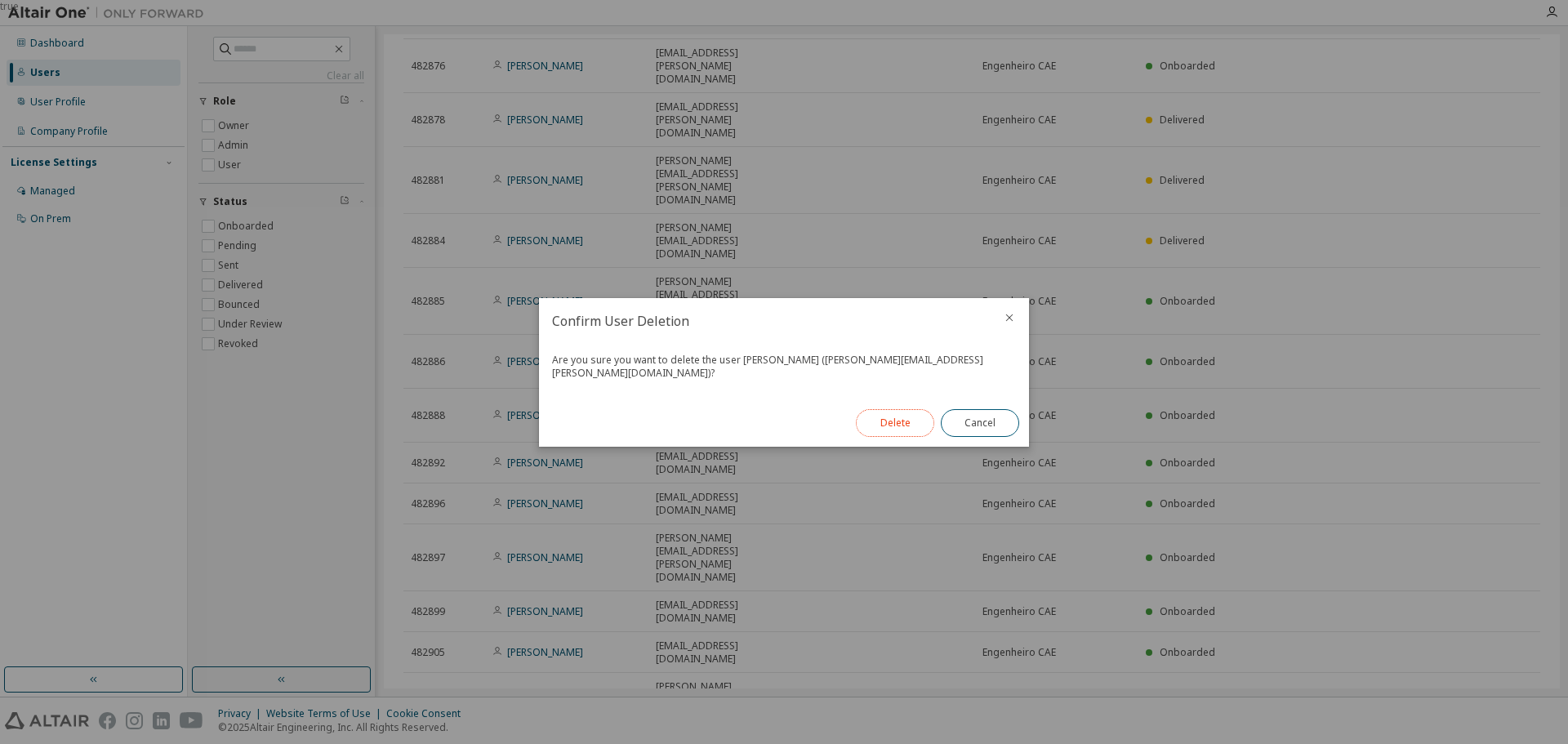
click at [894, 419] on button "Delete" at bounding box center [894, 423] width 78 height 27
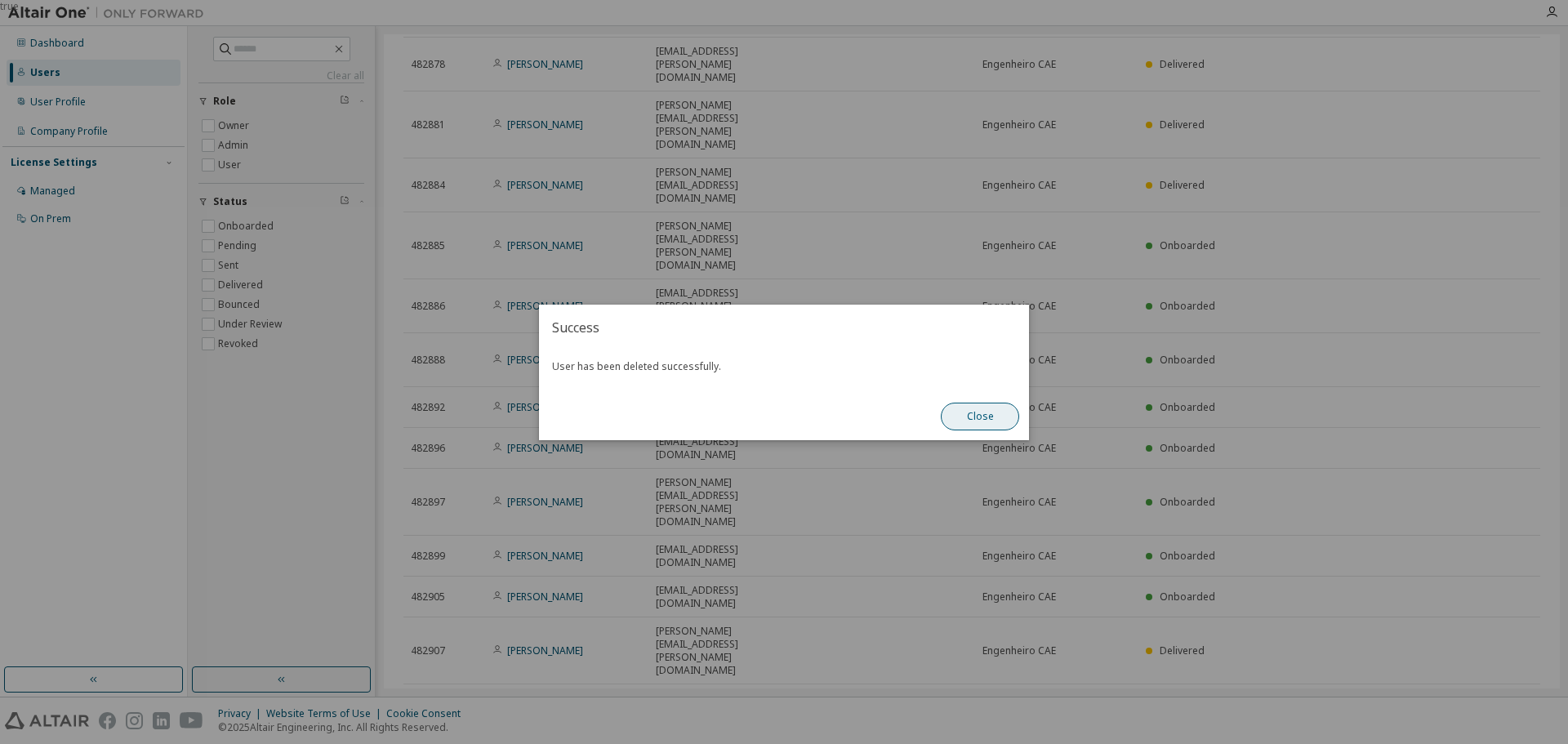
scroll to position [370, 0]
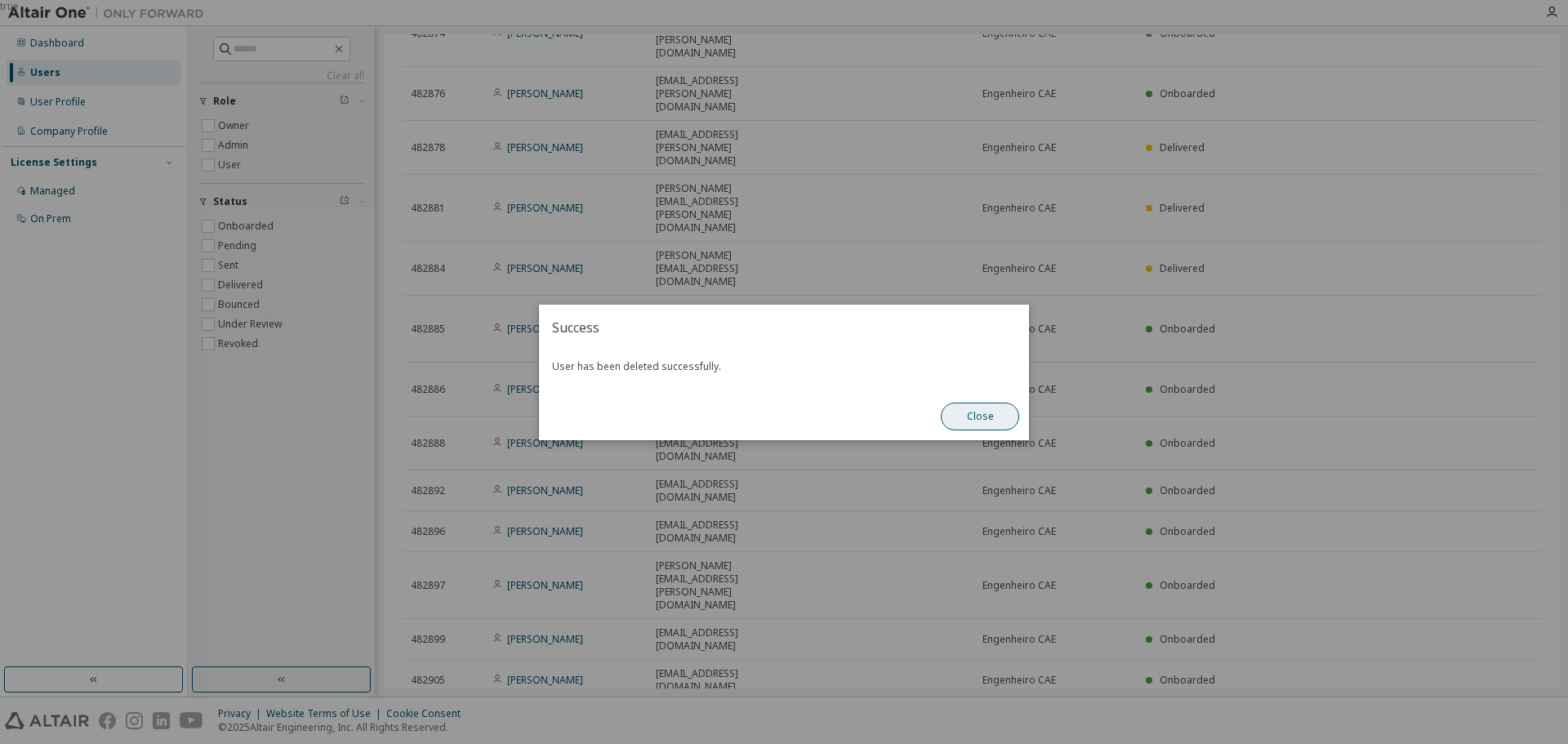
click at [979, 420] on button "Close" at bounding box center [979, 417] width 78 height 27
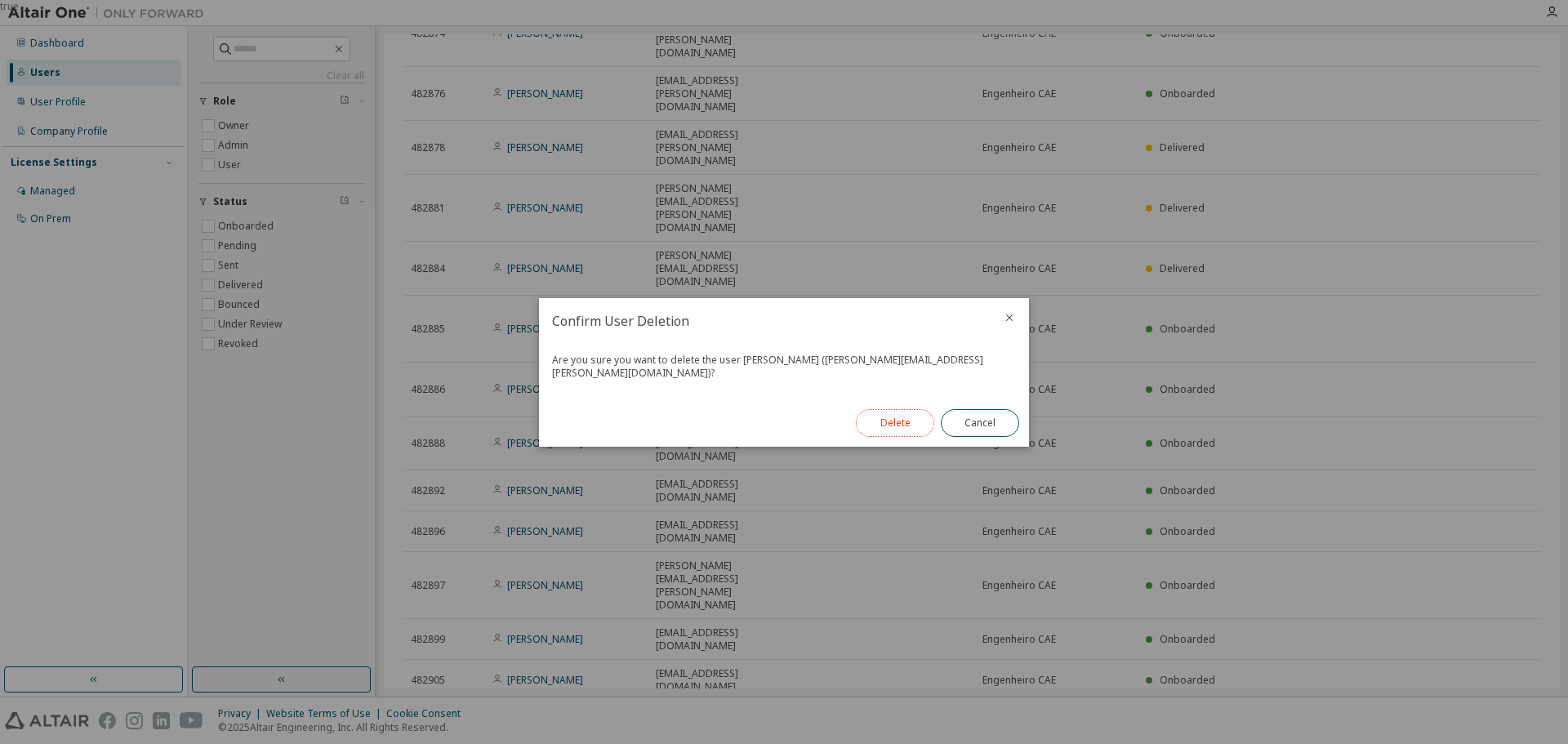
click at [891, 419] on button "Delete" at bounding box center [894, 423] width 78 height 27
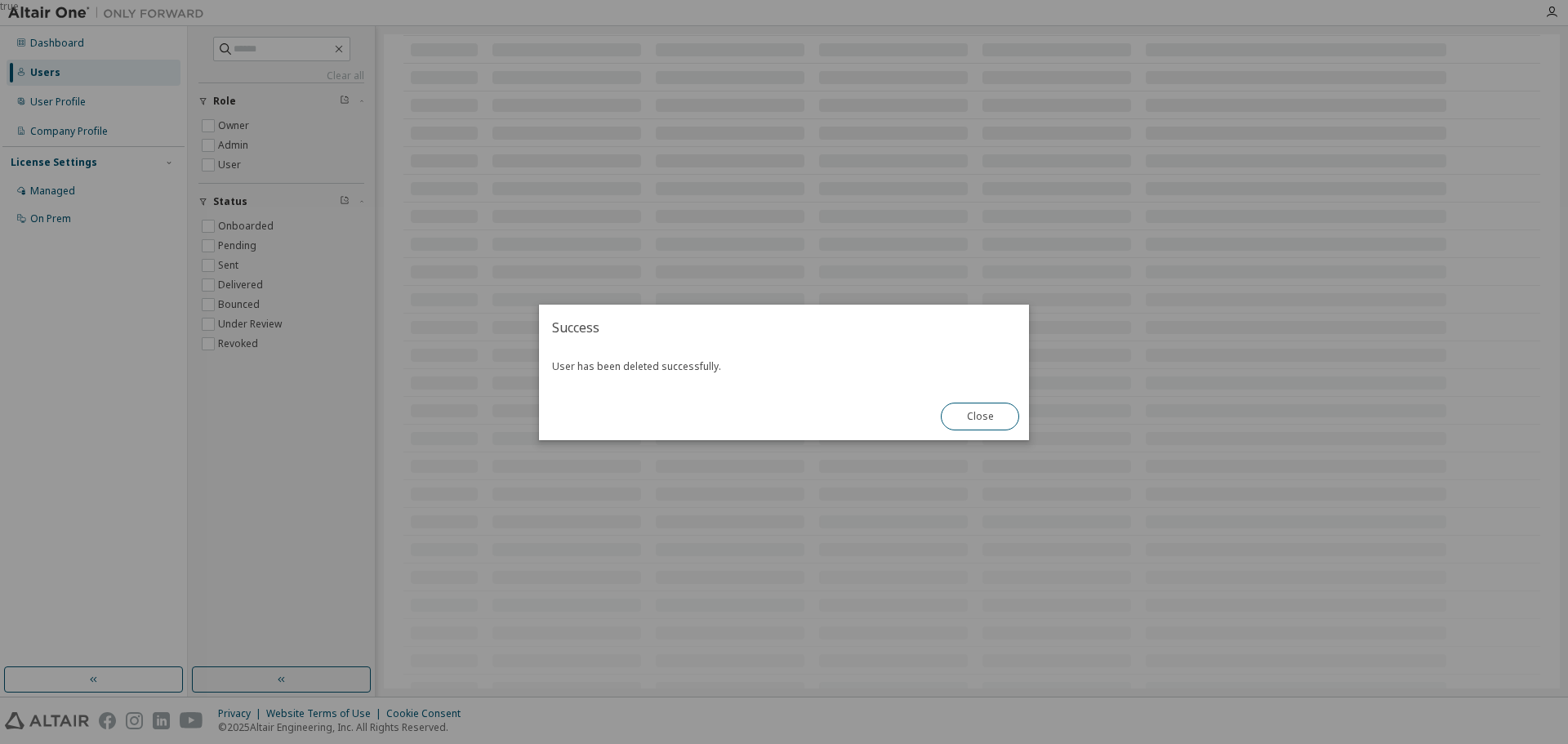
scroll to position [342, 0]
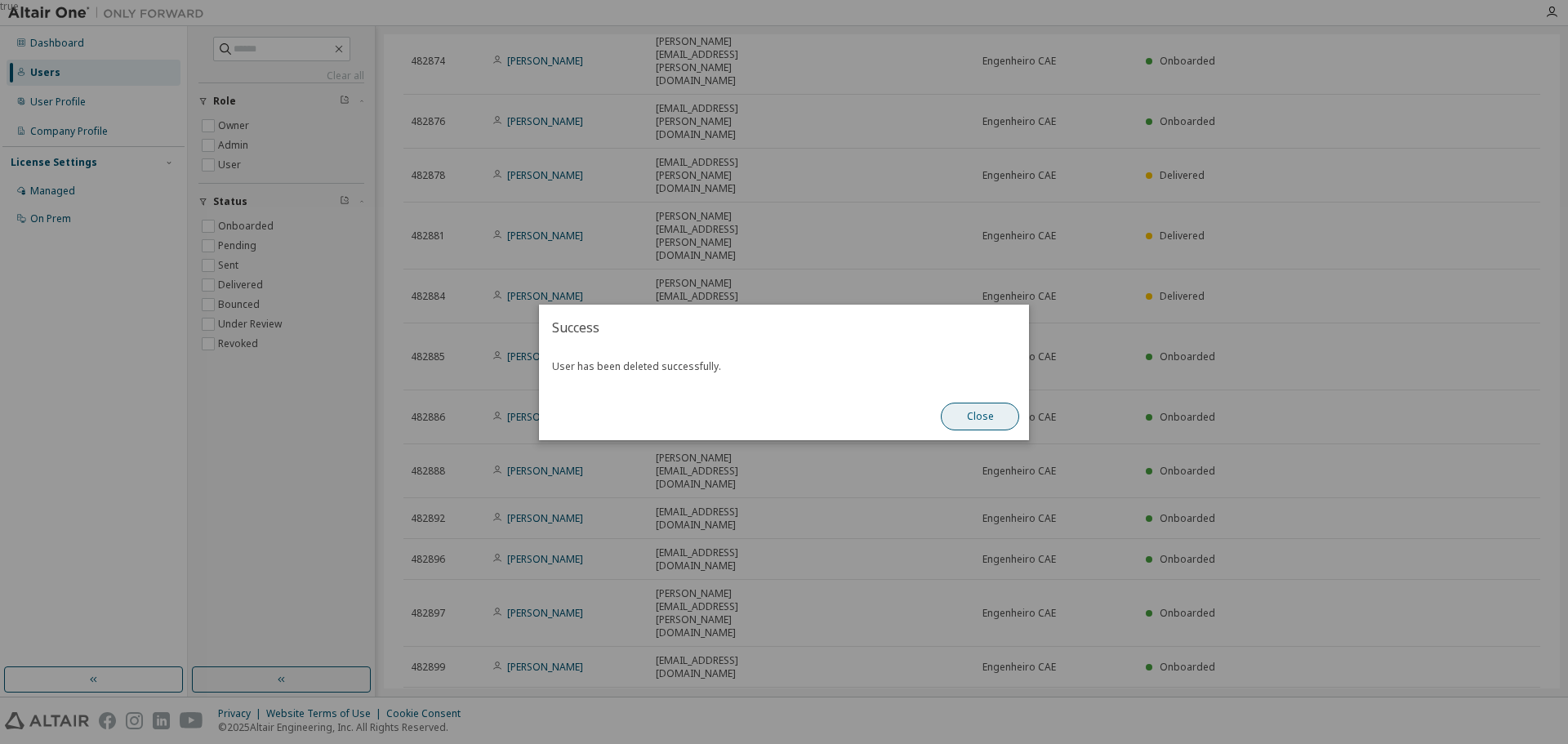
click at [974, 420] on button "Close" at bounding box center [979, 417] width 78 height 27
